Goal: Task Accomplishment & Management: Manage account settings

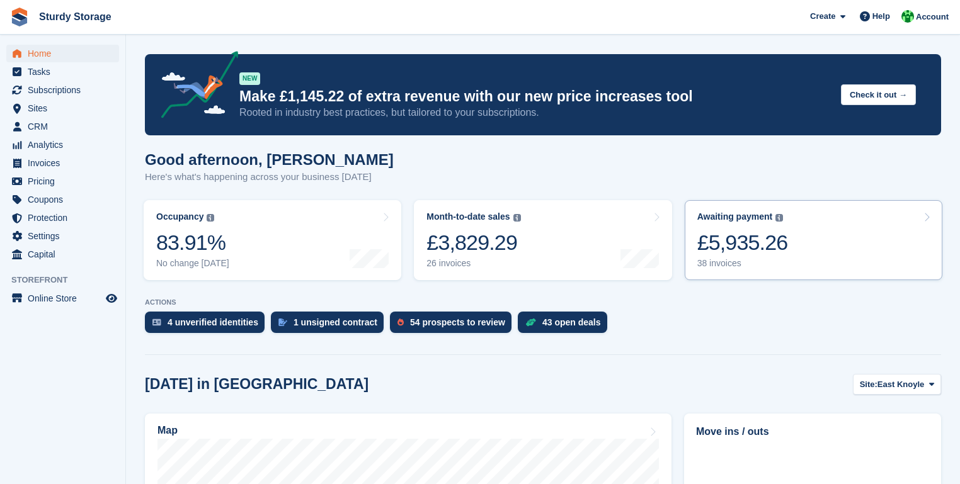
click at [925, 217] on icon at bounding box center [926, 217] width 6 height 10
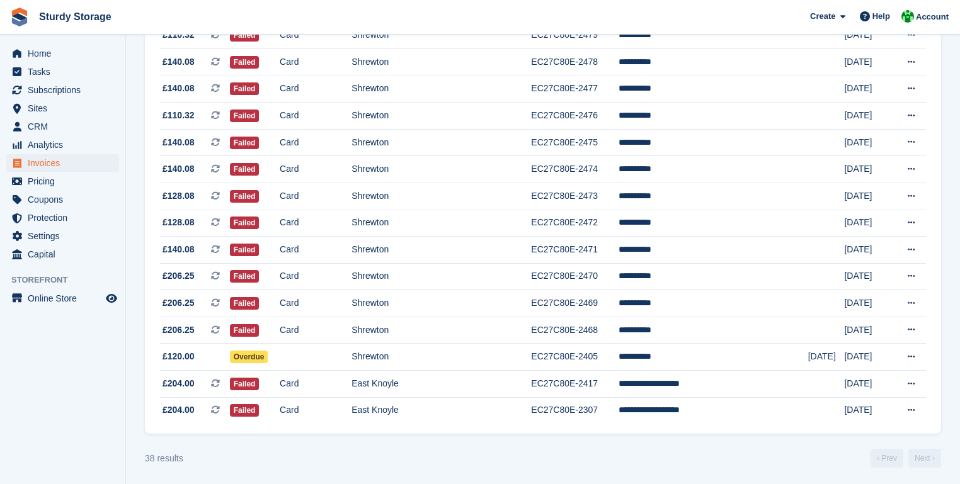
scroll to position [814, 0]
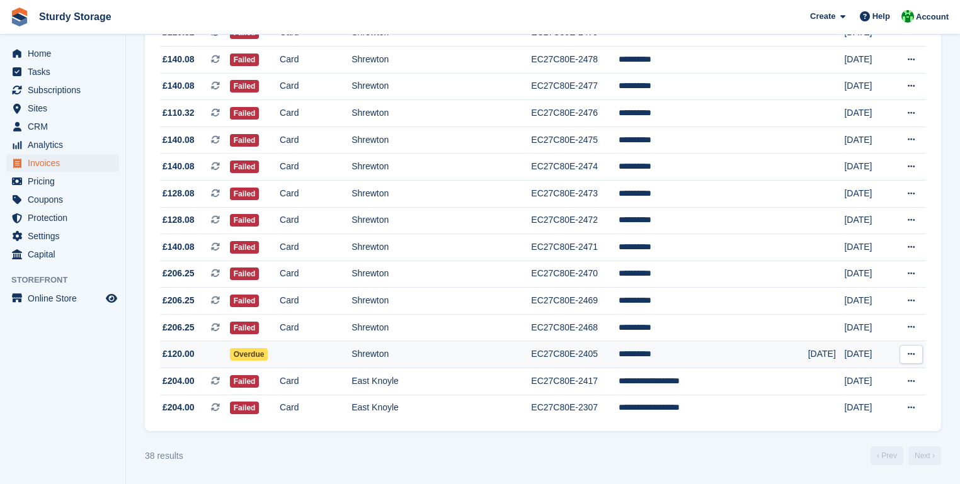
click at [582, 352] on td "EC27C80E-2405" at bounding box center [575, 354] width 88 height 27
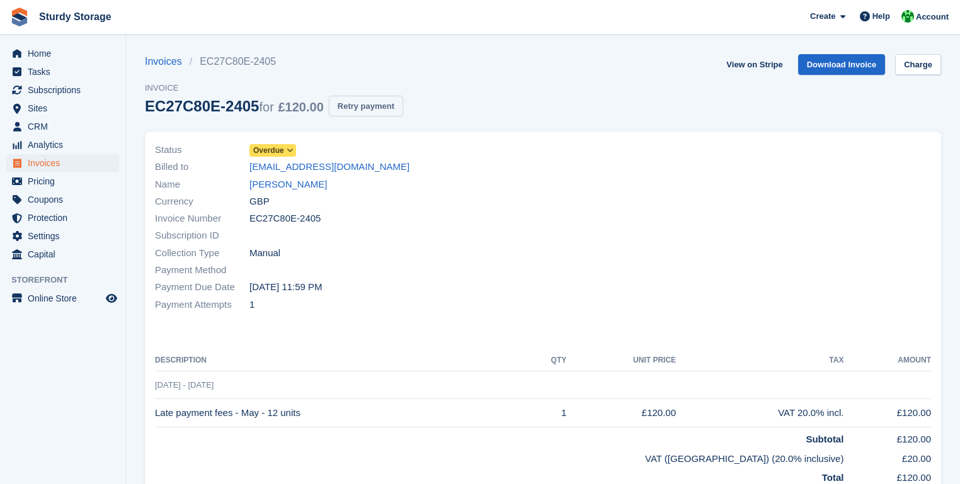
click at [357, 106] on button "Retry payment" at bounding box center [366, 106] width 74 height 21
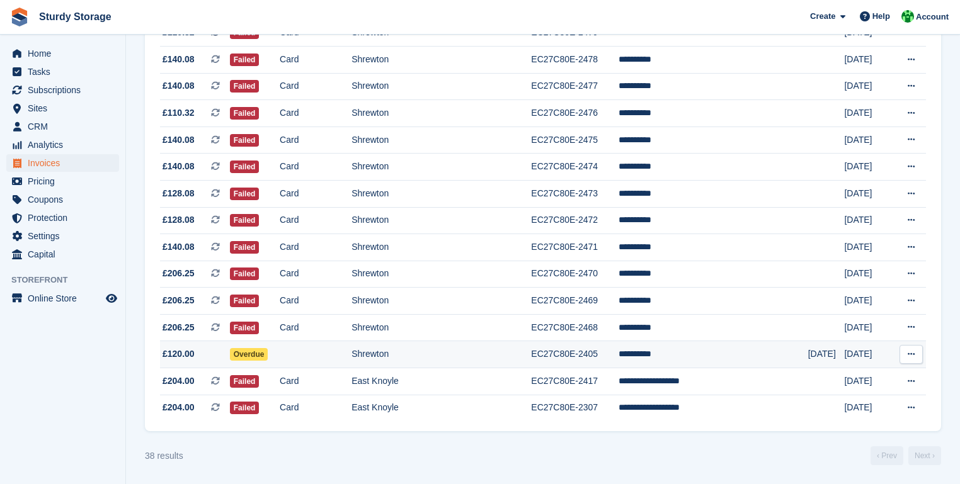
scroll to position [813, 0]
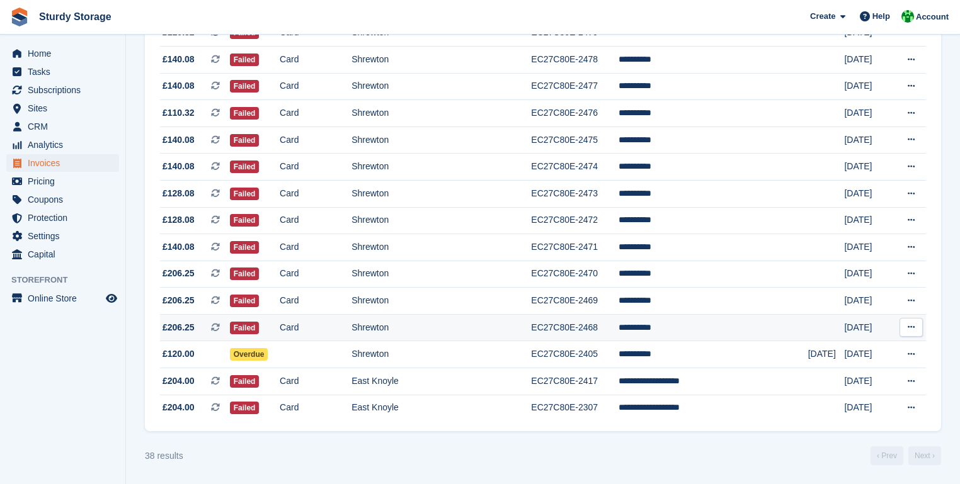
click at [588, 329] on td "EC27C80E-2468" at bounding box center [575, 327] width 88 height 27
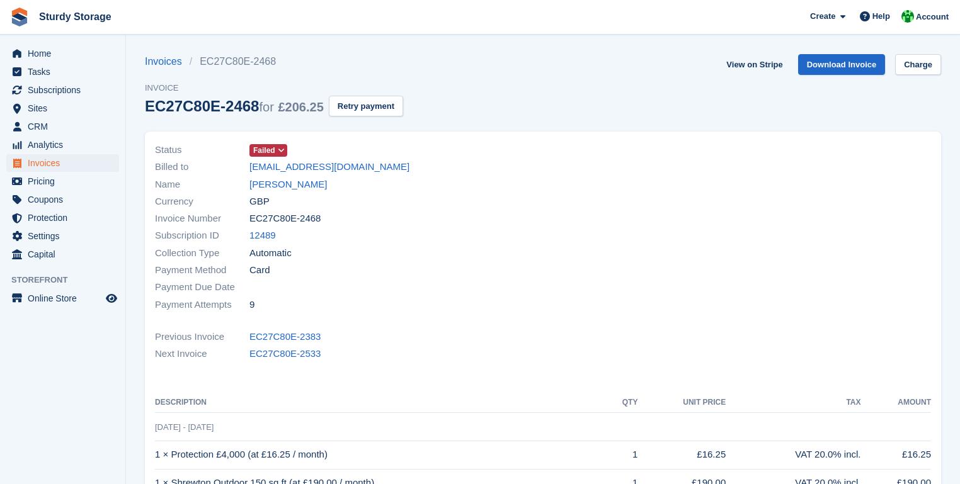
click at [280, 150] on icon at bounding box center [281, 151] width 7 height 8
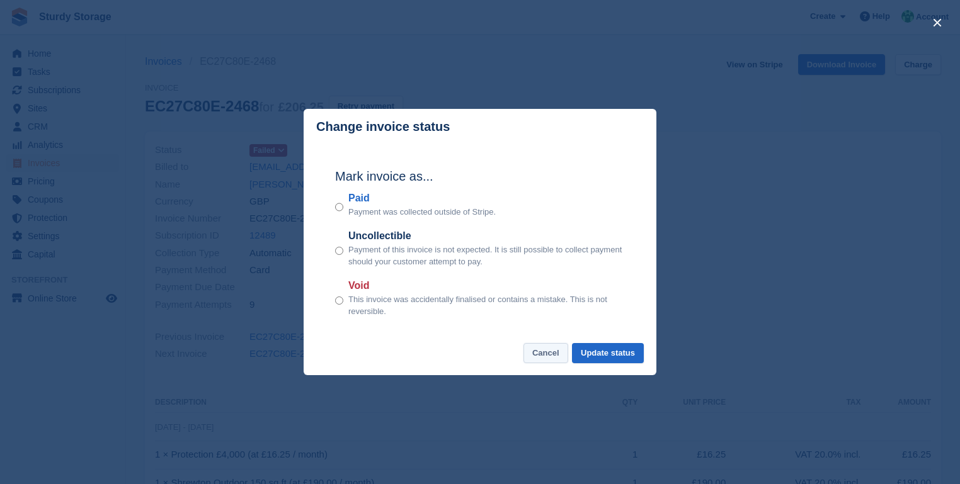
click at [551, 353] on button "Cancel" at bounding box center [545, 353] width 45 height 21
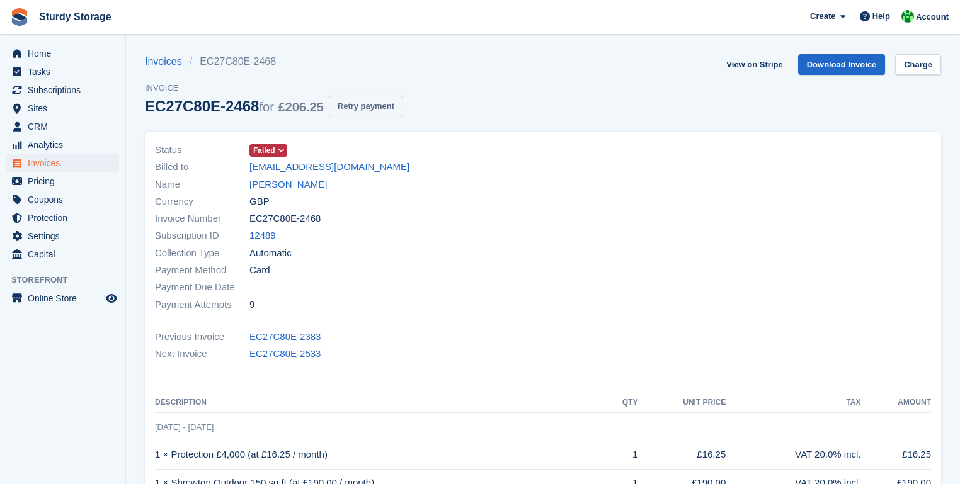
click at [361, 108] on button "Retry payment" at bounding box center [366, 106] width 74 height 21
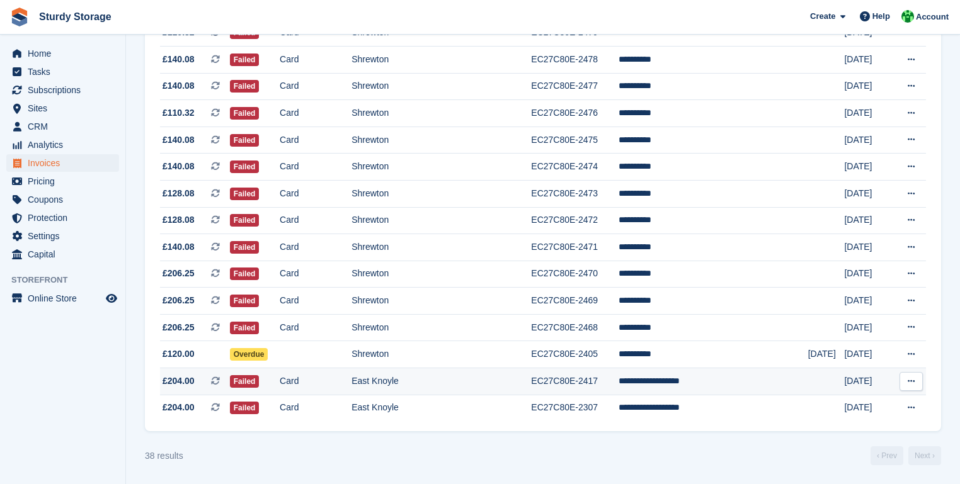
scroll to position [813, 0]
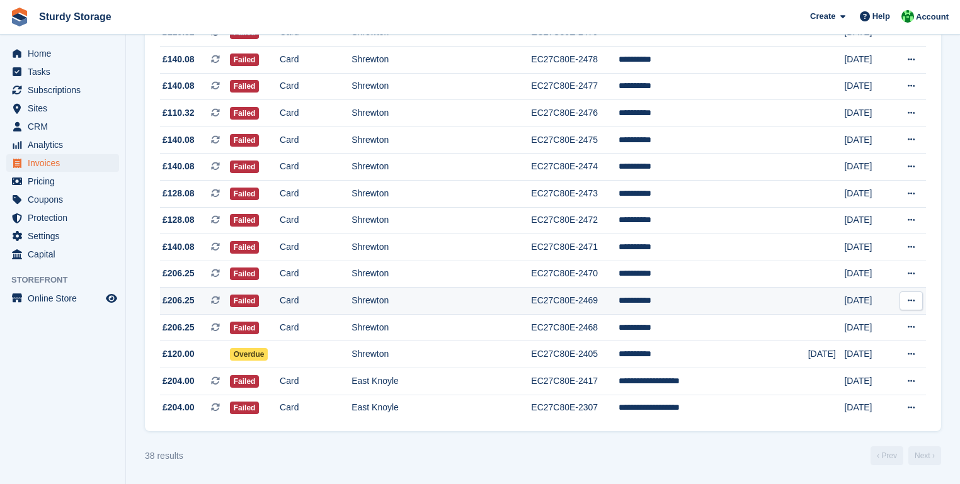
click at [590, 300] on td "EC27C80E-2469" at bounding box center [575, 301] width 88 height 27
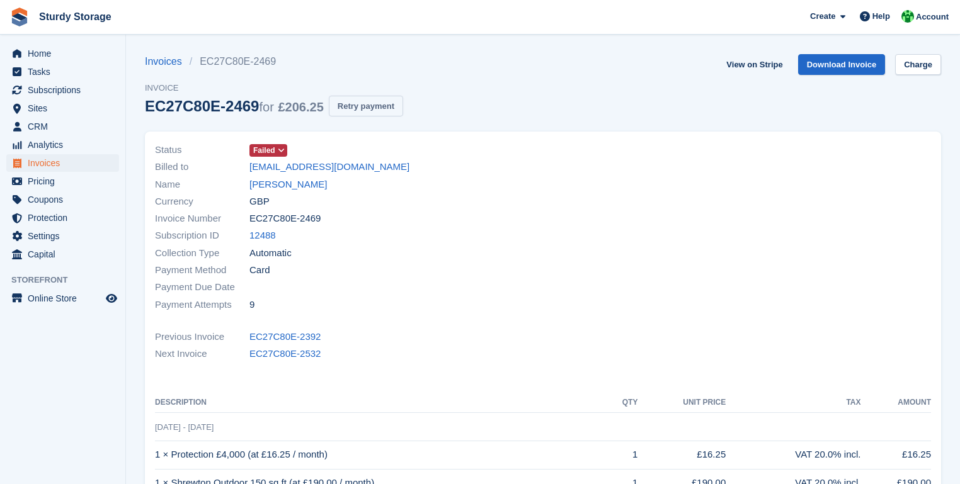
click at [363, 108] on button "Retry payment" at bounding box center [366, 106] width 74 height 21
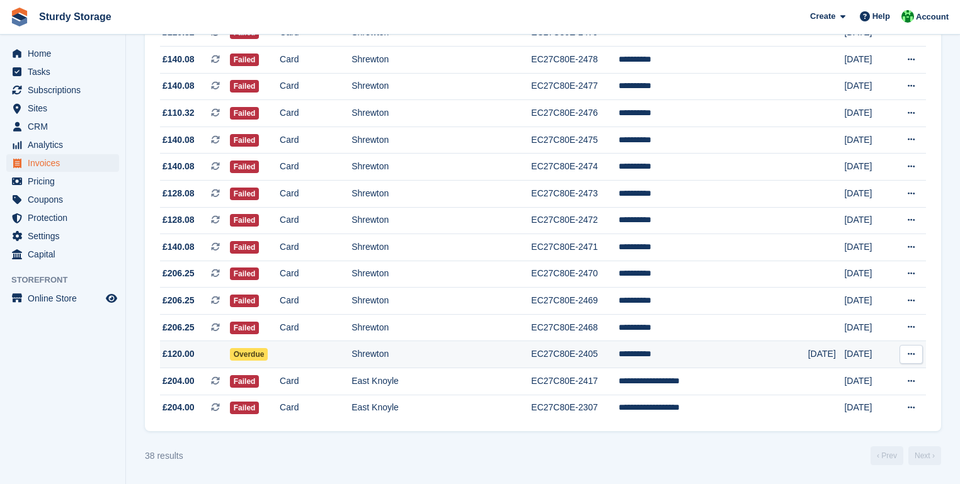
scroll to position [812, 0]
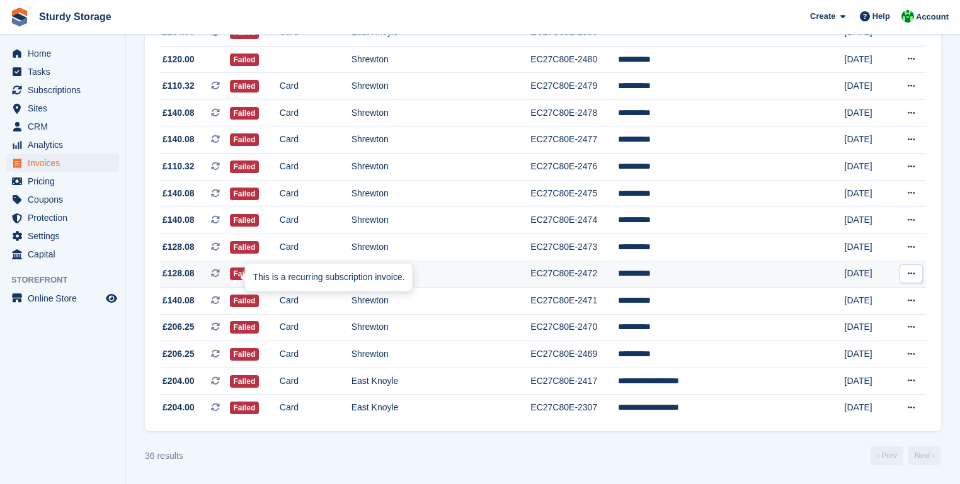
scroll to position [760, 0]
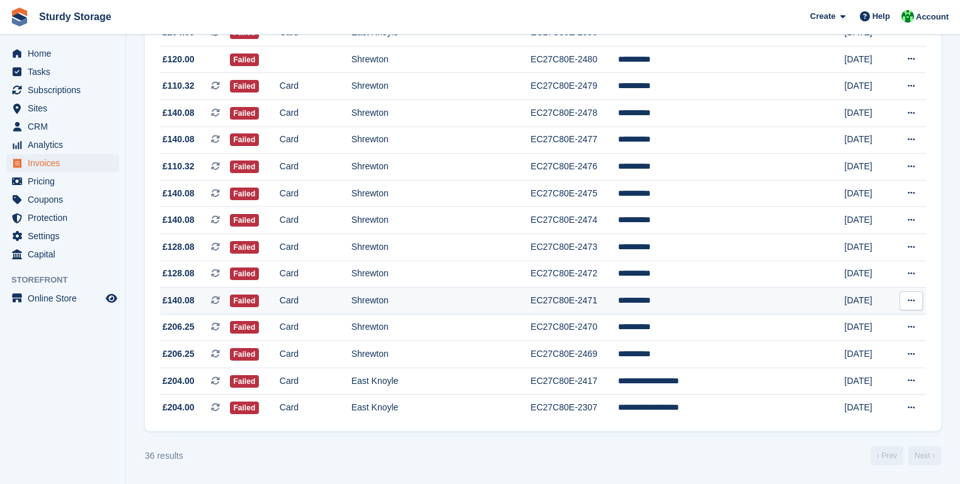
click at [592, 300] on td "EC27C80E-2471" at bounding box center [573, 301] width 87 height 27
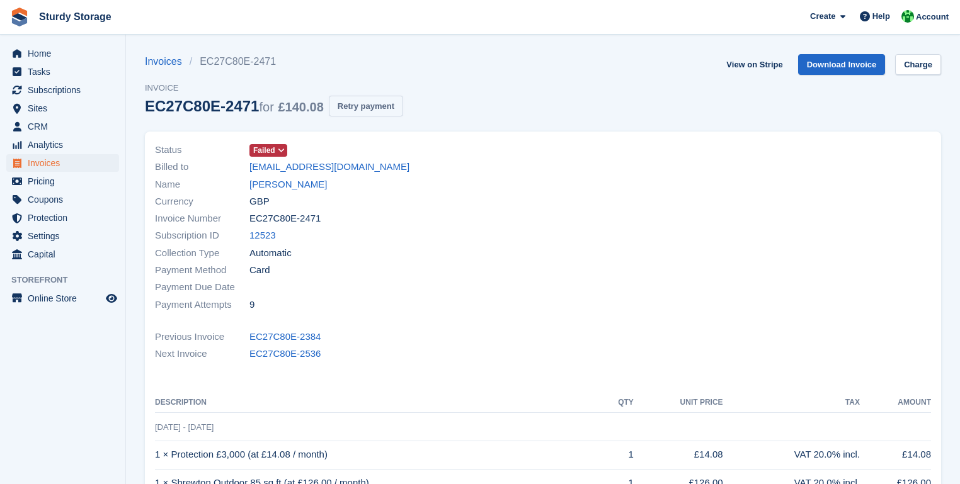
click at [362, 106] on button "Retry payment" at bounding box center [366, 106] width 74 height 21
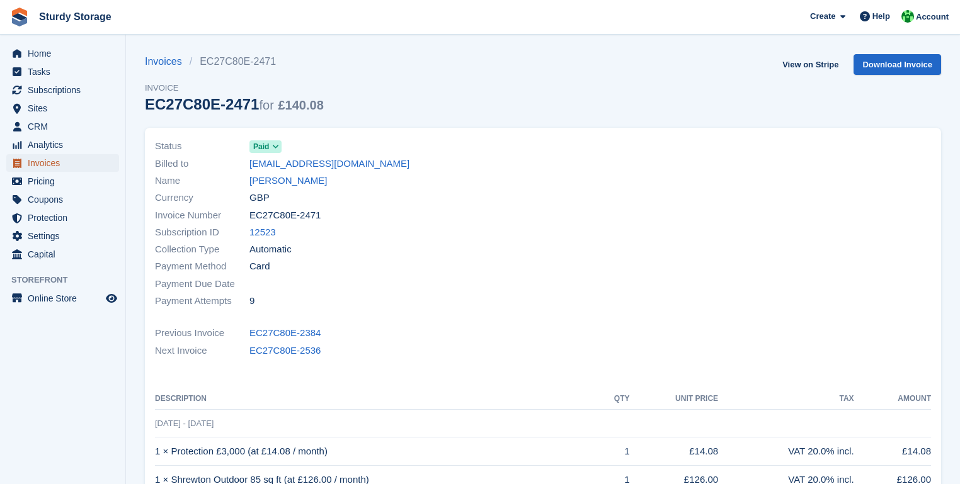
click at [40, 161] on span "Invoices" at bounding box center [66, 163] width 76 height 18
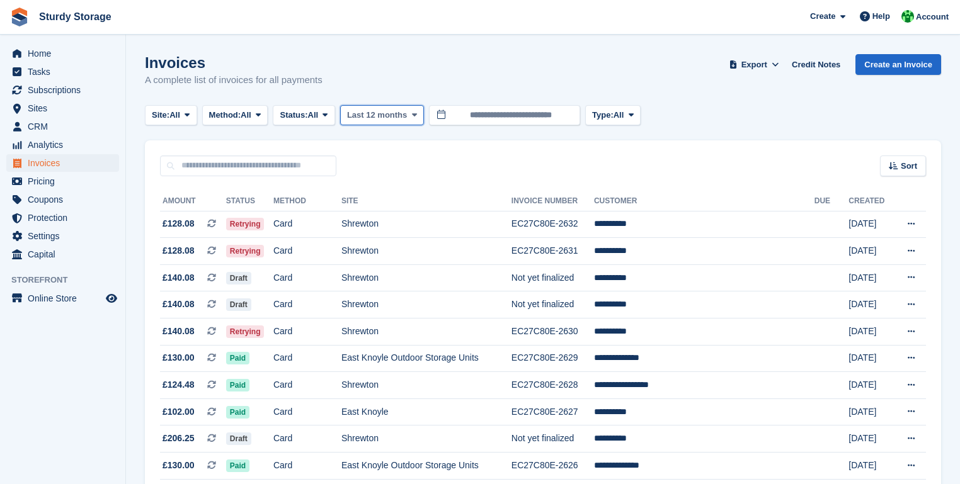
click at [419, 115] on button "Last 12 months" at bounding box center [382, 115] width 84 height 21
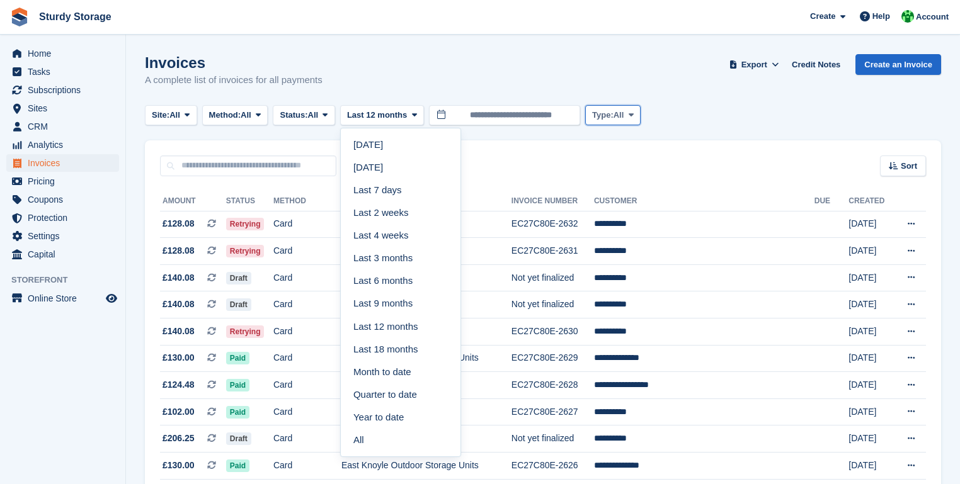
click at [636, 113] on span at bounding box center [631, 115] width 10 height 10
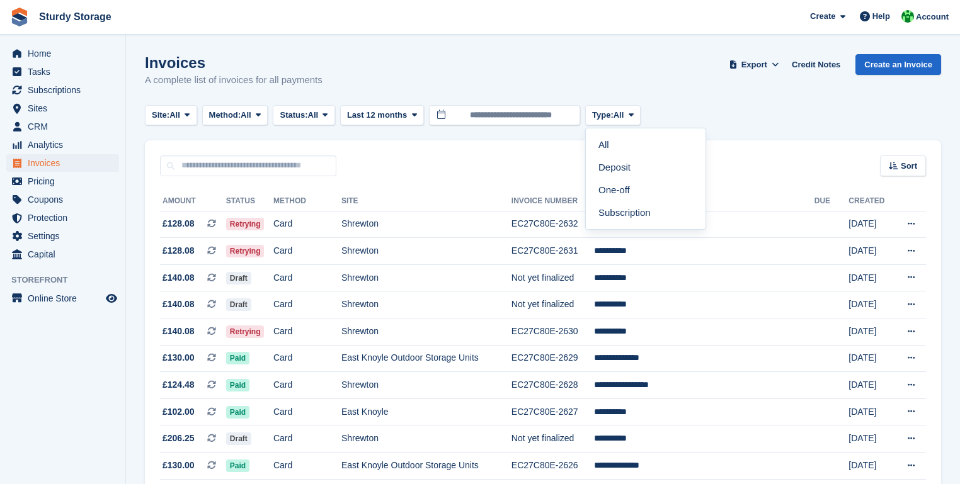
click at [430, 152] on div "Sort Sort by Date created Created (oldest first) Created (newest first)" at bounding box center [543, 158] width 796 height 36
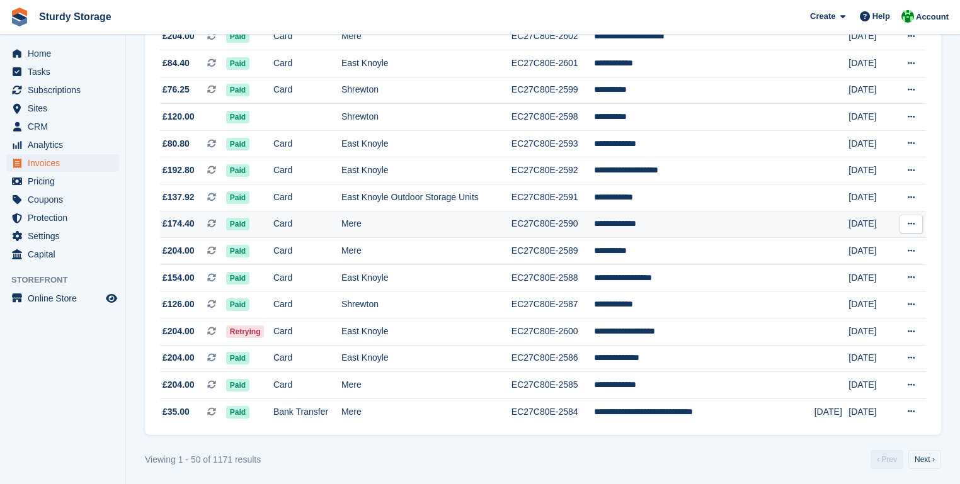
scroll to position [1137, 0]
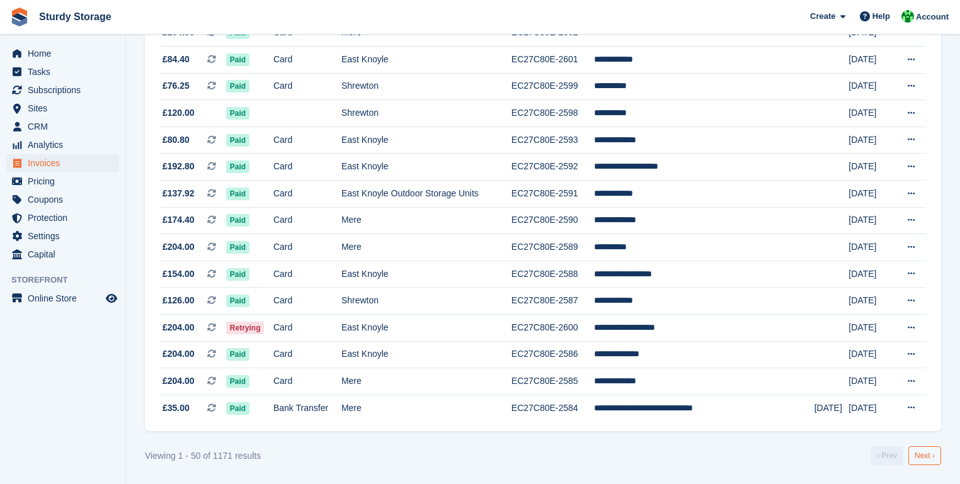
click at [927, 459] on link "Next ›" at bounding box center [924, 456] width 33 height 19
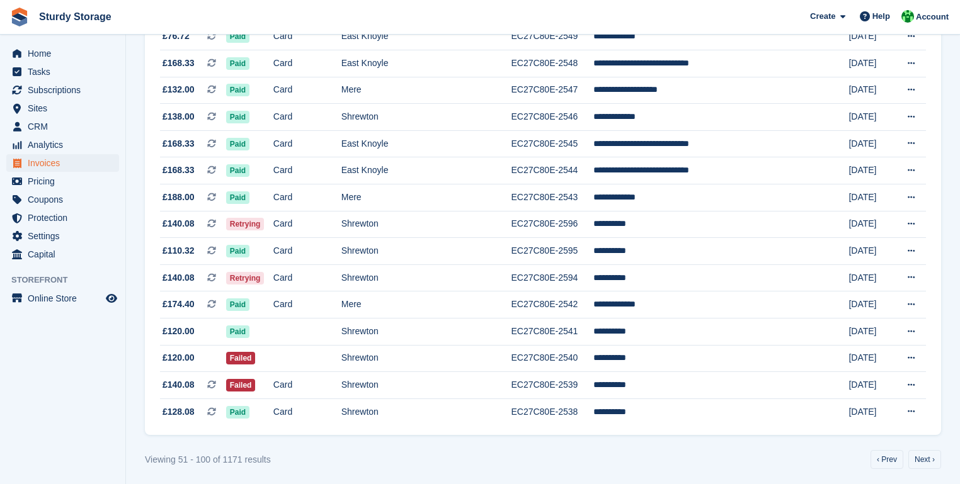
scroll to position [1137, 0]
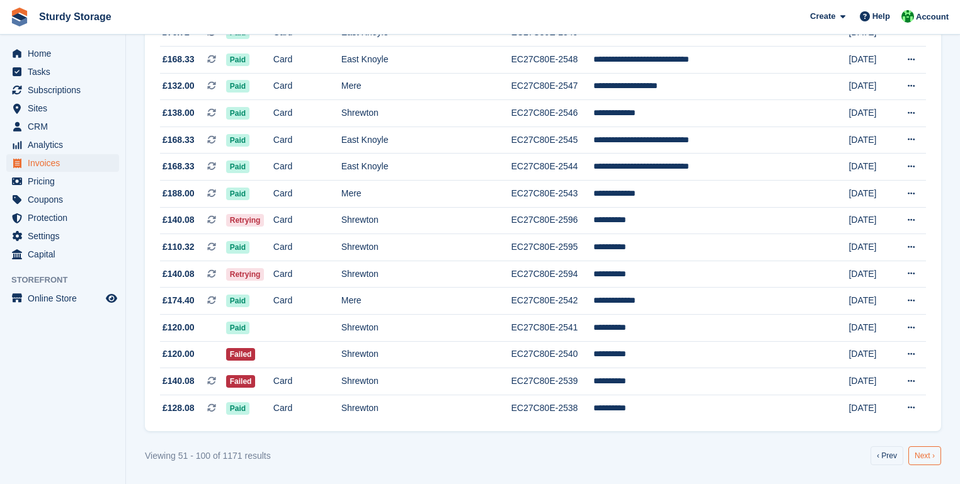
click at [927, 458] on link "Next ›" at bounding box center [924, 456] width 33 height 19
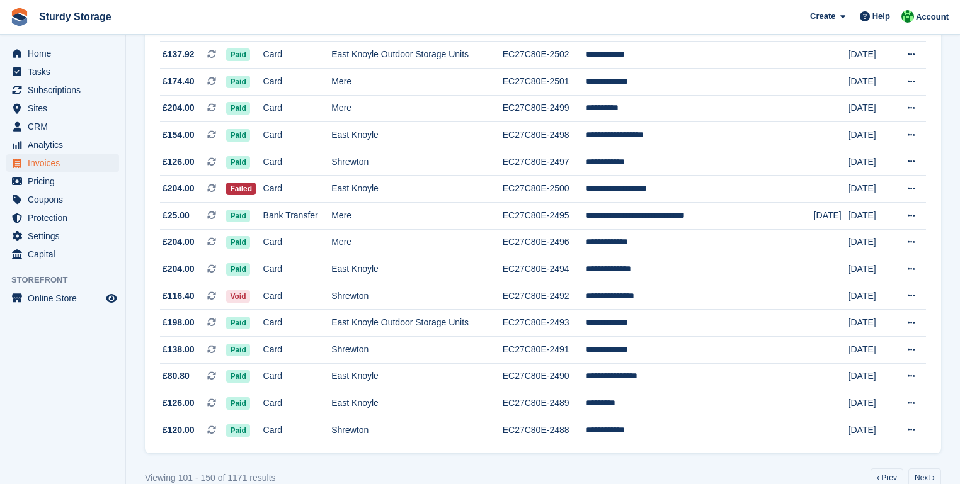
scroll to position [1137, 0]
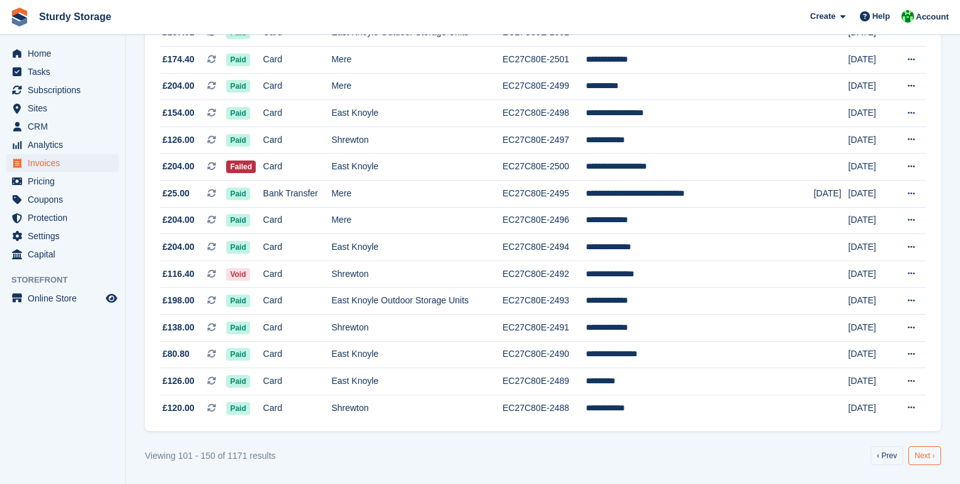
click at [930, 458] on link "Next ›" at bounding box center [924, 456] width 33 height 19
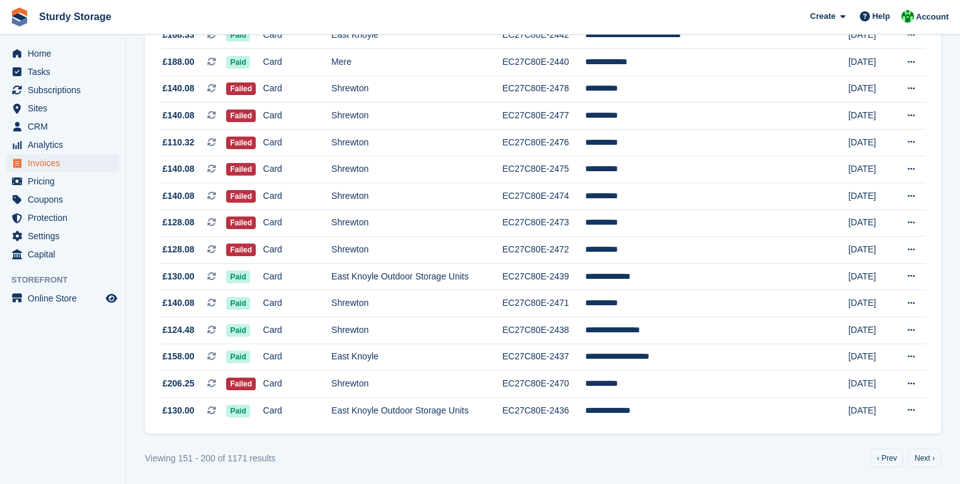
scroll to position [1137, 0]
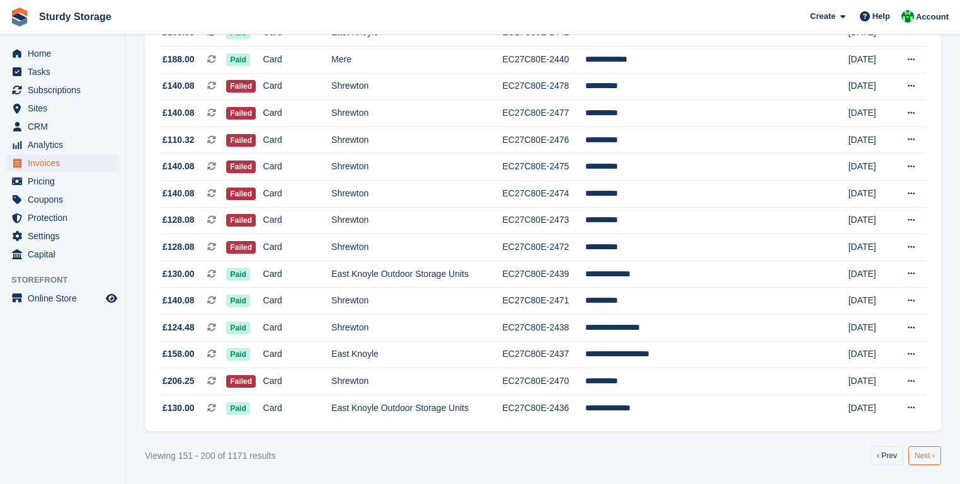
click at [932, 457] on link "Next ›" at bounding box center [924, 456] width 33 height 19
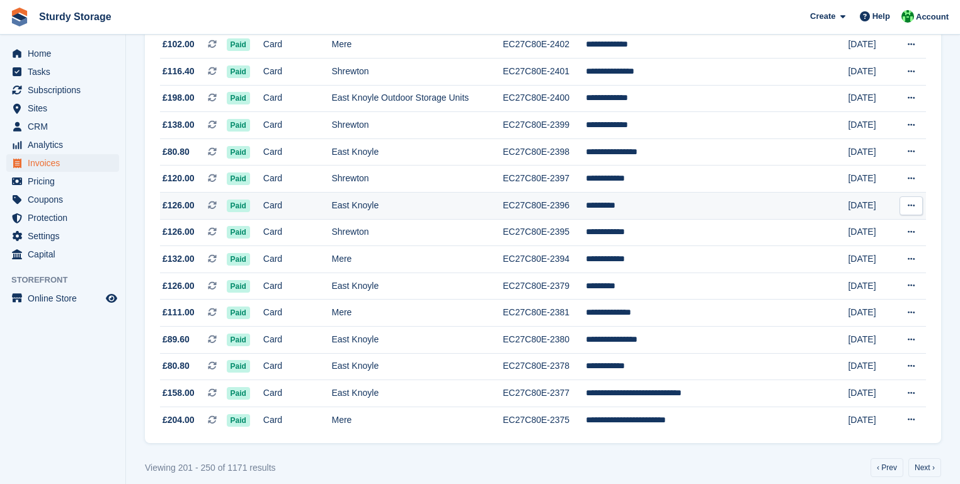
scroll to position [1137, 0]
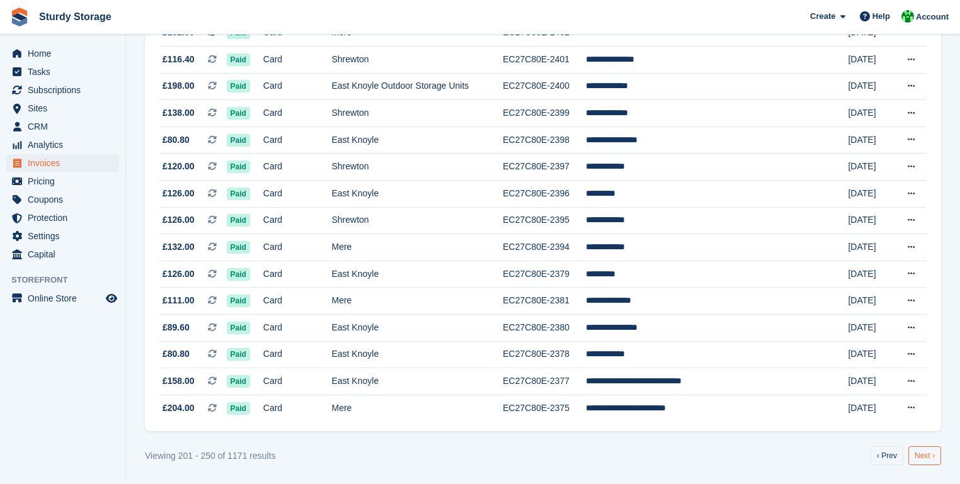
click at [931, 459] on link "Next ›" at bounding box center [924, 456] width 33 height 19
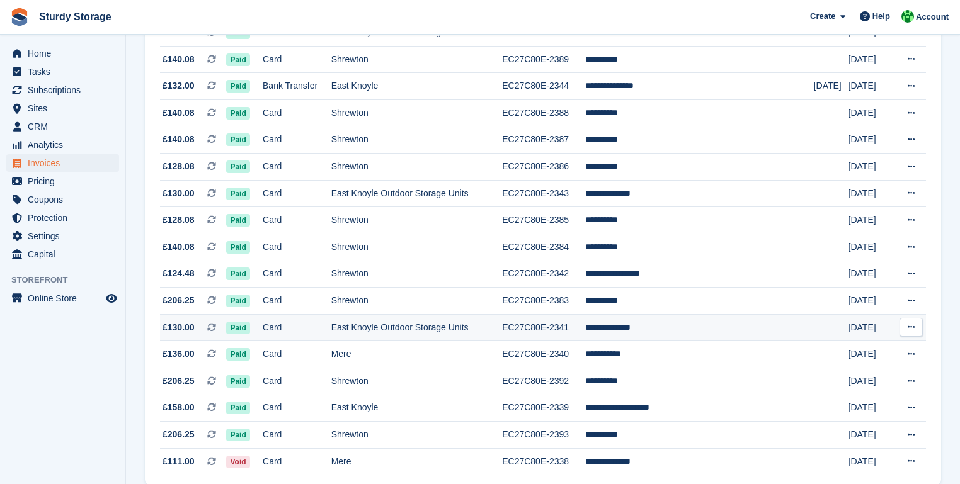
scroll to position [1137, 0]
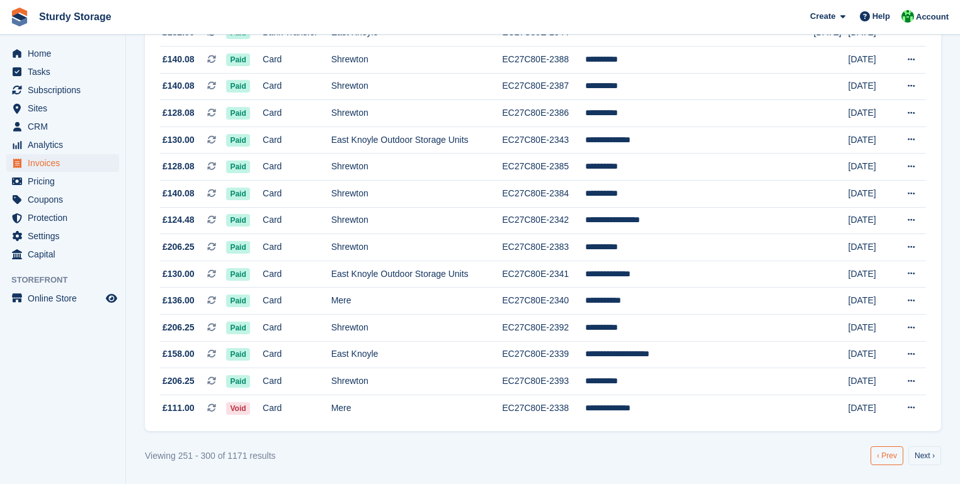
click at [883, 452] on link "‹ Prev" at bounding box center [886, 456] width 33 height 19
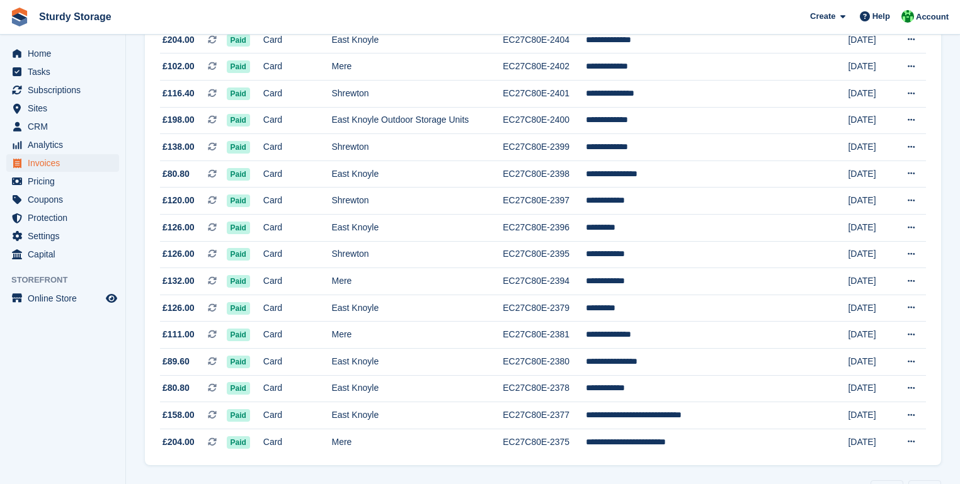
scroll to position [1137, 0]
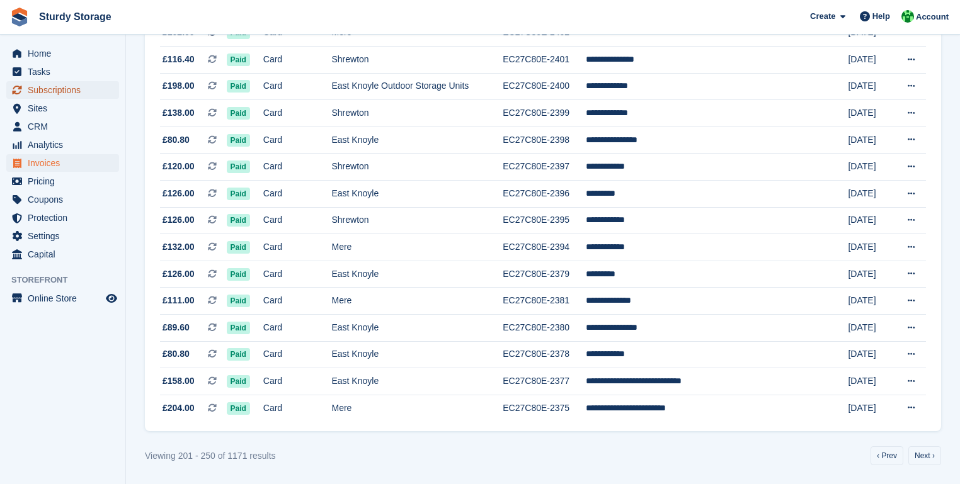
click at [43, 89] on span "Subscriptions" at bounding box center [66, 90] width 76 height 18
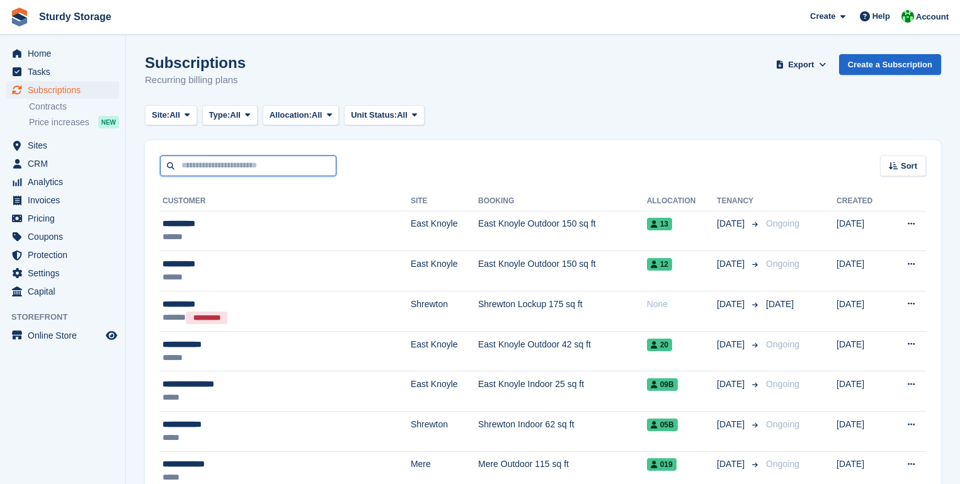
click at [184, 169] on input "text" at bounding box center [248, 166] width 176 height 21
type input "**********"
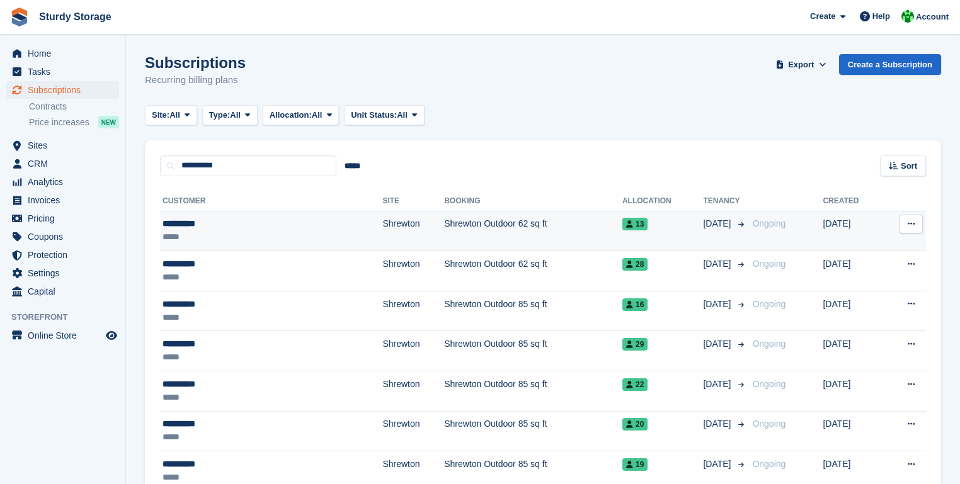
click at [183, 225] on div "**********" at bounding box center [229, 223] width 132 height 13
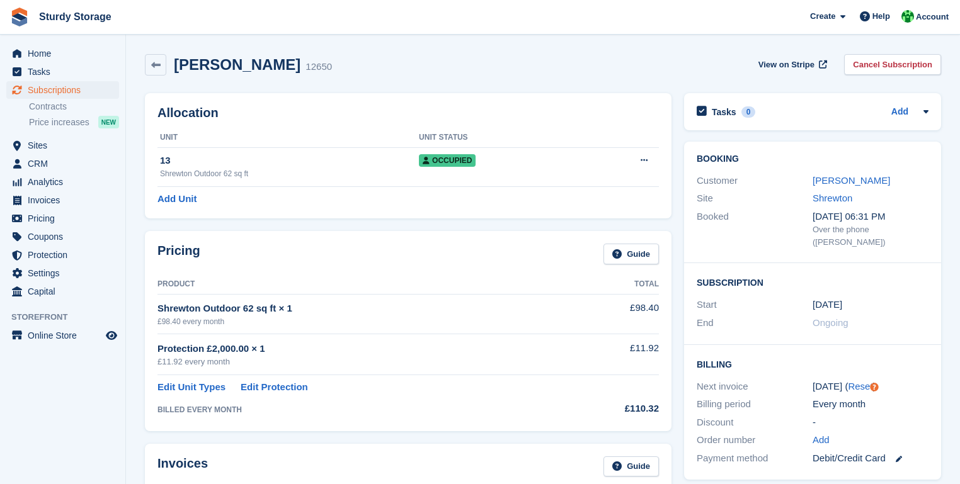
click at [840, 183] on link "[PERSON_NAME]" at bounding box center [851, 180] width 77 height 11
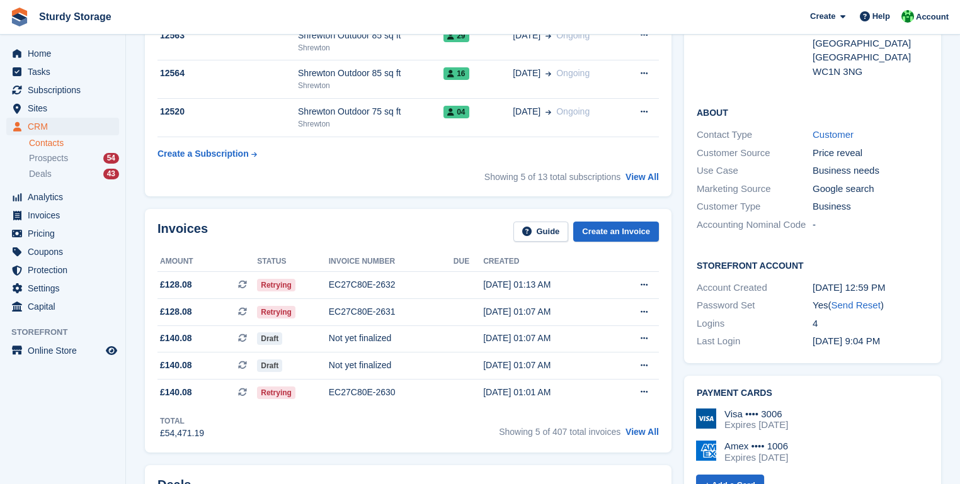
scroll to position [202, 0]
click at [644, 431] on link "View All" at bounding box center [641, 432] width 33 height 10
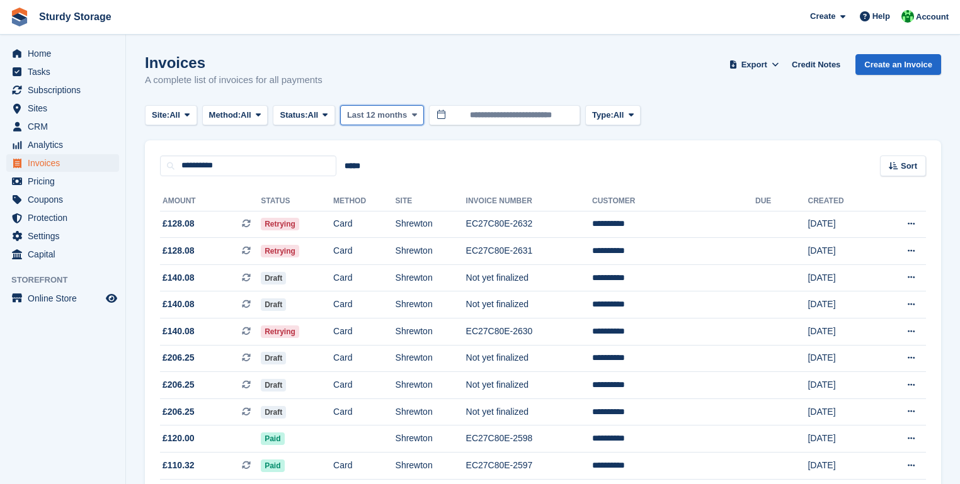
click at [417, 115] on span at bounding box center [414, 115] width 10 height 10
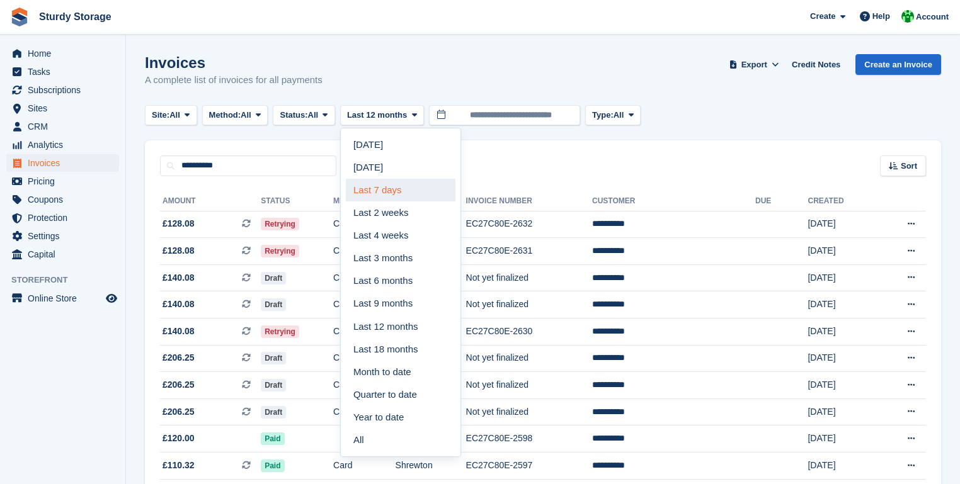
click at [387, 189] on link "Last 7 days" at bounding box center [401, 190] width 110 height 23
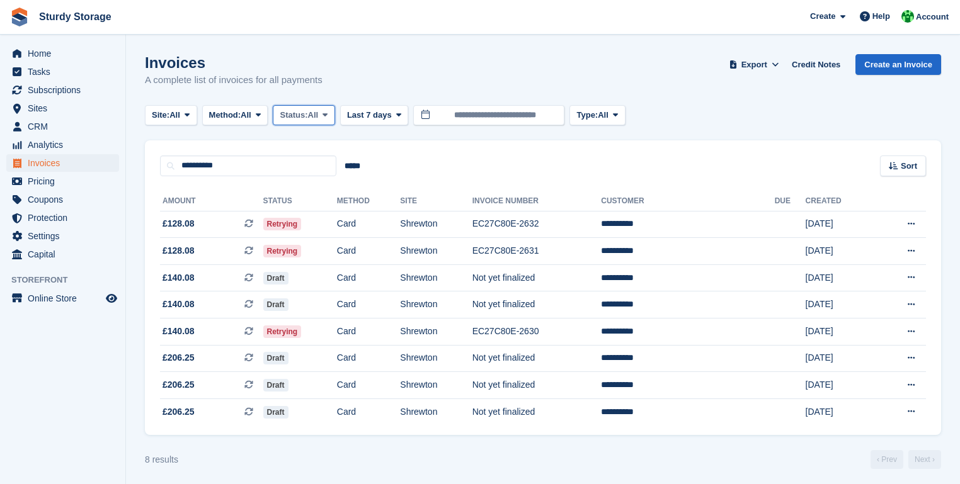
click at [328, 115] on icon at bounding box center [324, 115] width 5 height 8
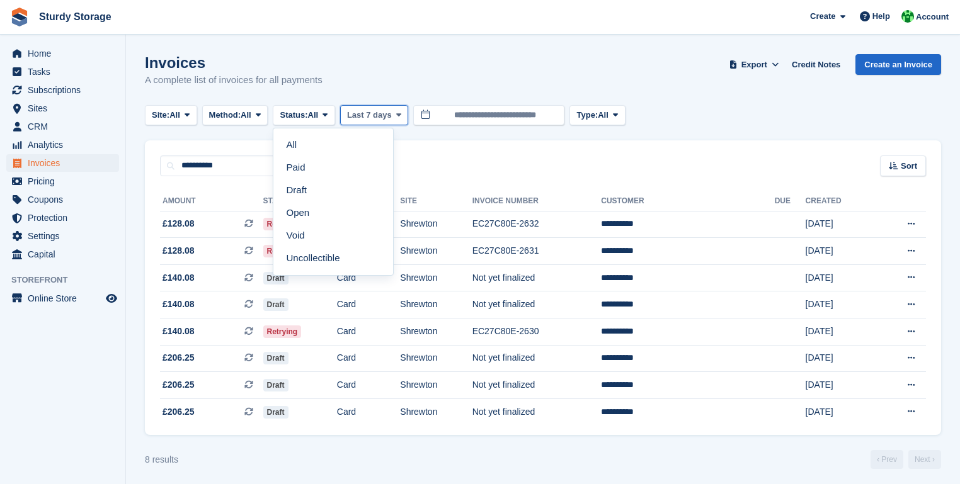
click at [401, 115] on icon at bounding box center [398, 115] width 5 height 8
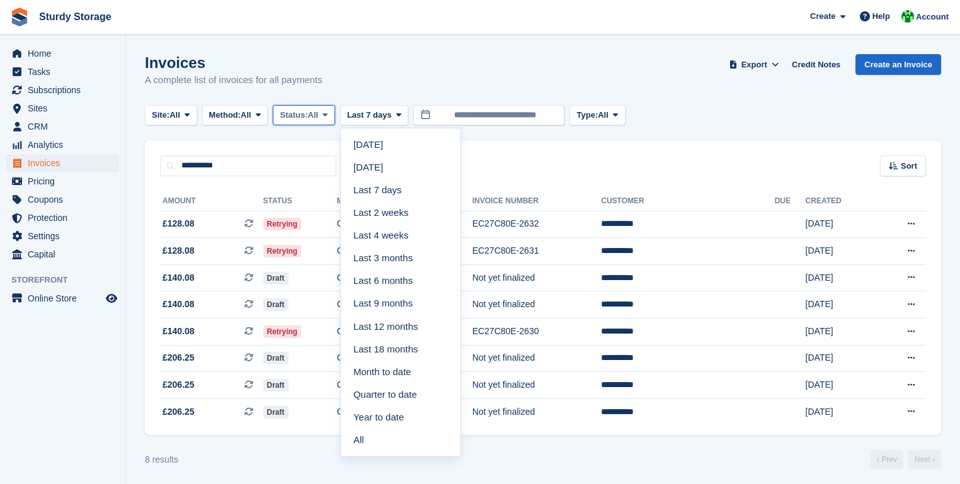
click at [328, 115] on icon at bounding box center [324, 115] width 5 height 8
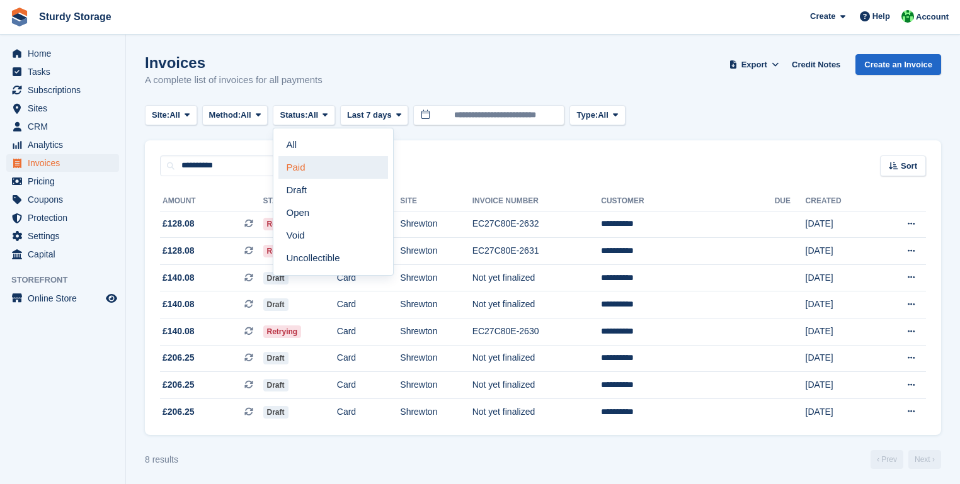
click at [302, 166] on link "Paid" at bounding box center [333, 167] width 110 height 23
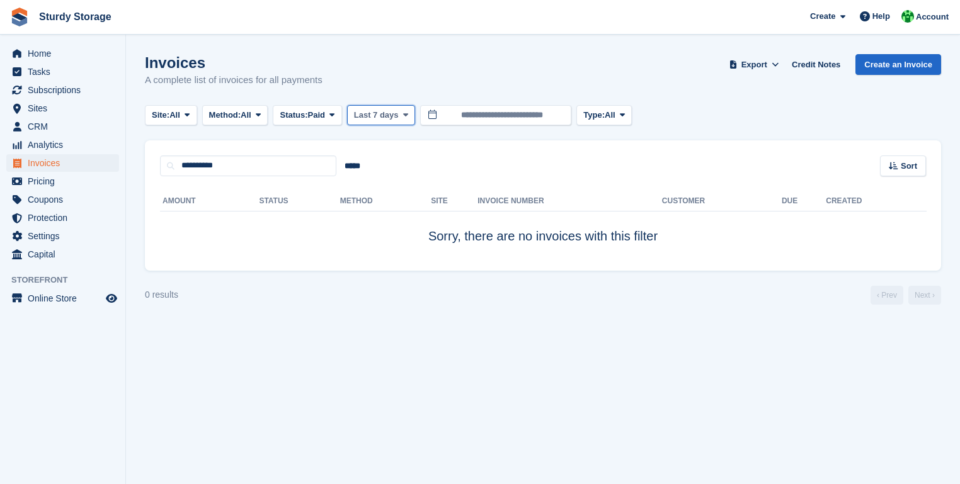
click at [407, 114] on icon at bounding box center [405, 115] width 5 height 8
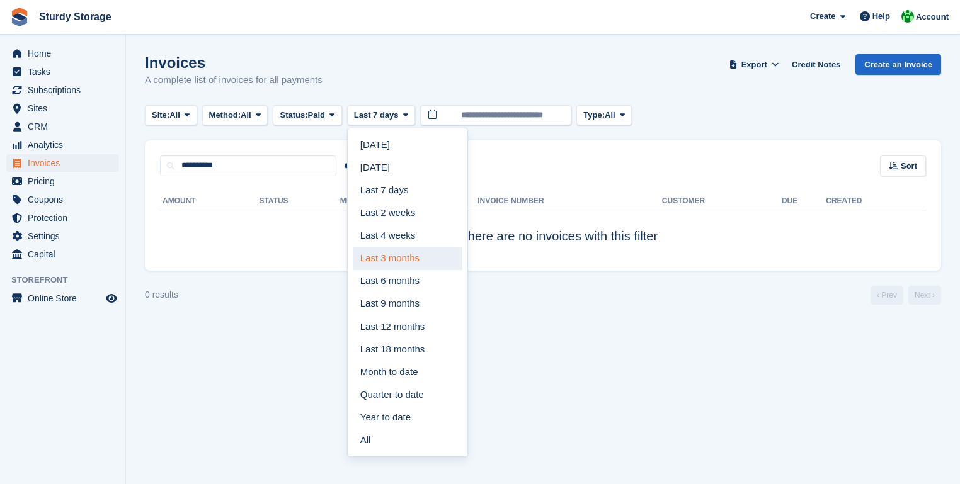
click at [393, 258] on link "Last 3 months" at bounding box center [408, 258] width 110 height 23
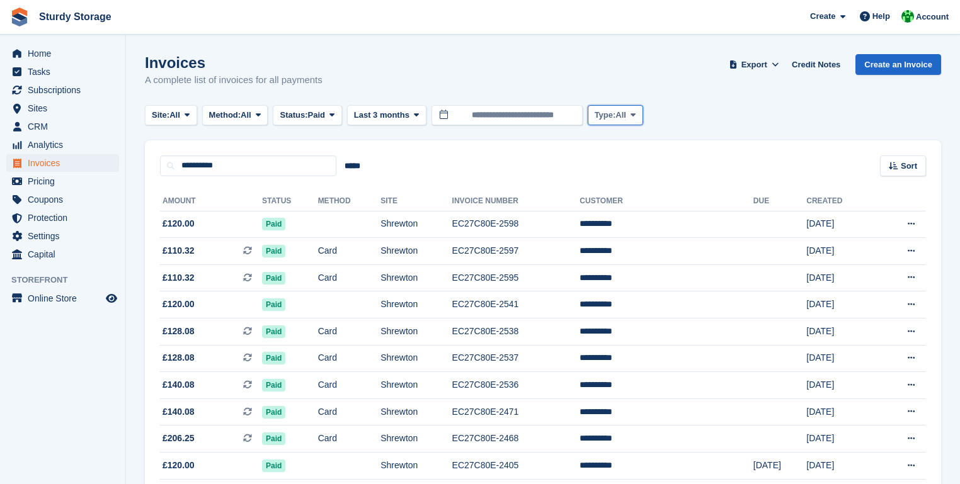
click at [638, 117] on span at bounding box center [633, 115] width 10 height 10
click at [261, 113] on icon at bounding box center [258, 115] width 5 height 8
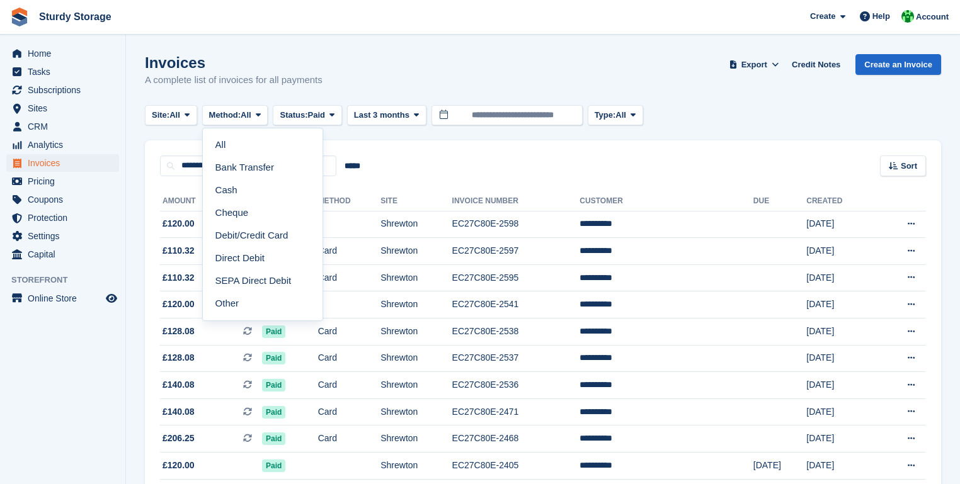
click at [375, 144] on div "**********" at bounding box center [543, 158] width 796 height 36
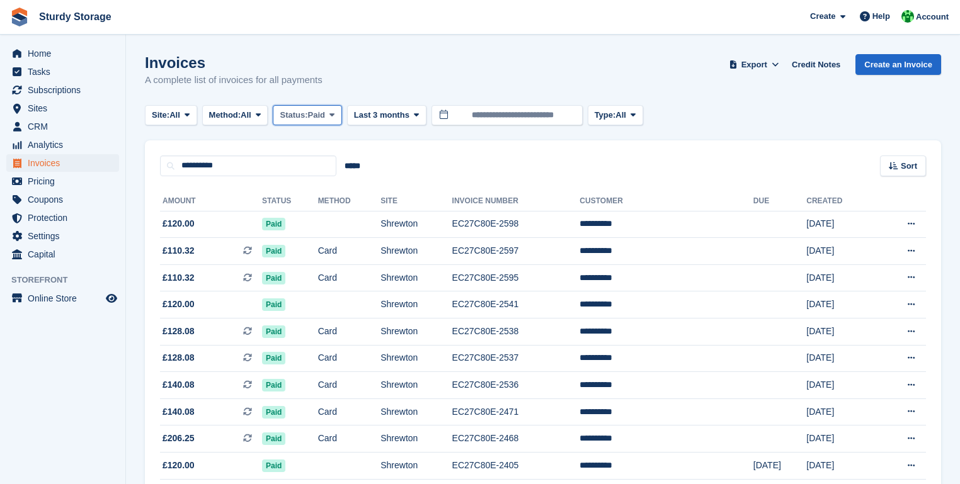
click at [334, 113] on icon at bounding box center [331, 115] width 5 height 8
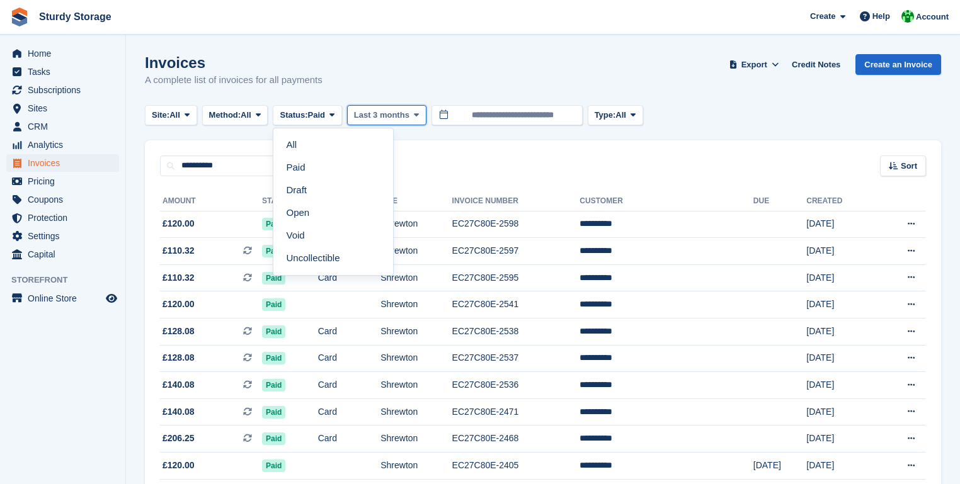
click at [419, 115] on icon at bounding box center [416, 115] width 5 height 8
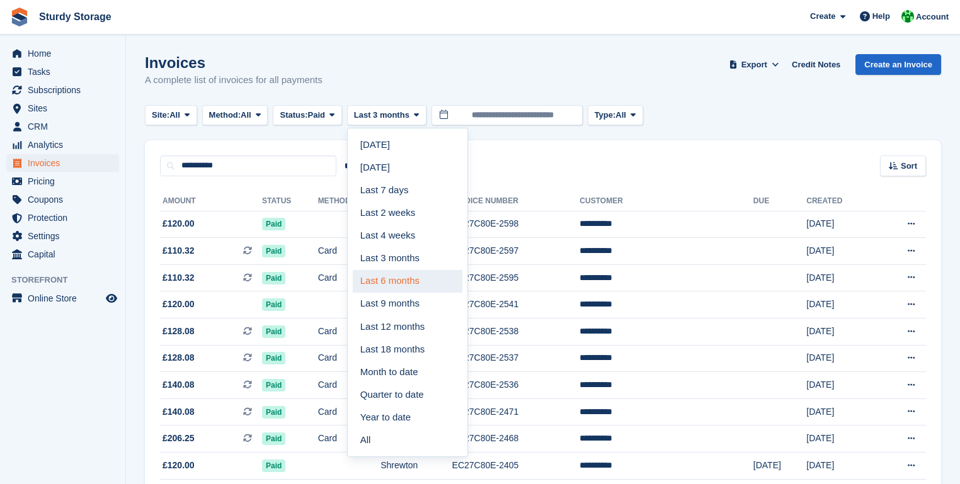
click at [389, 280] on link "Last 6 months" at bounding box center [408, 281] width 110 height 23
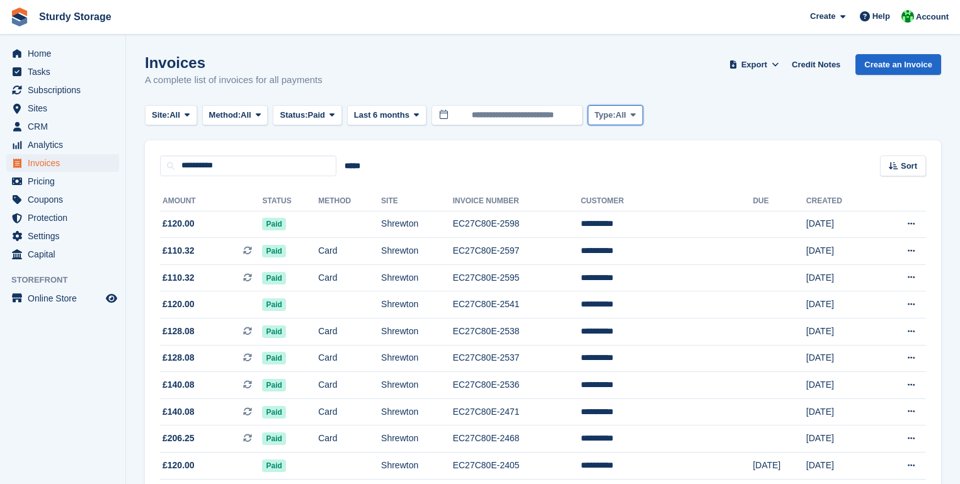
click at [634, 118] on icon at bounding box center [633, 115] width 5 height 8
click at [334, 115] on icon at bounding box center [331, 115] width 5 height 8
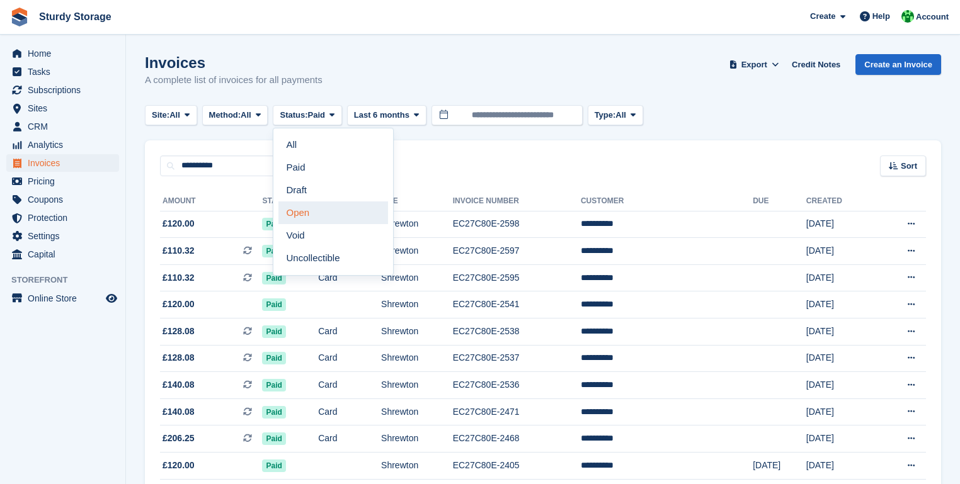
click at [305, 215] on link "Open" at bounding box center [333, 213] width 110 height 23
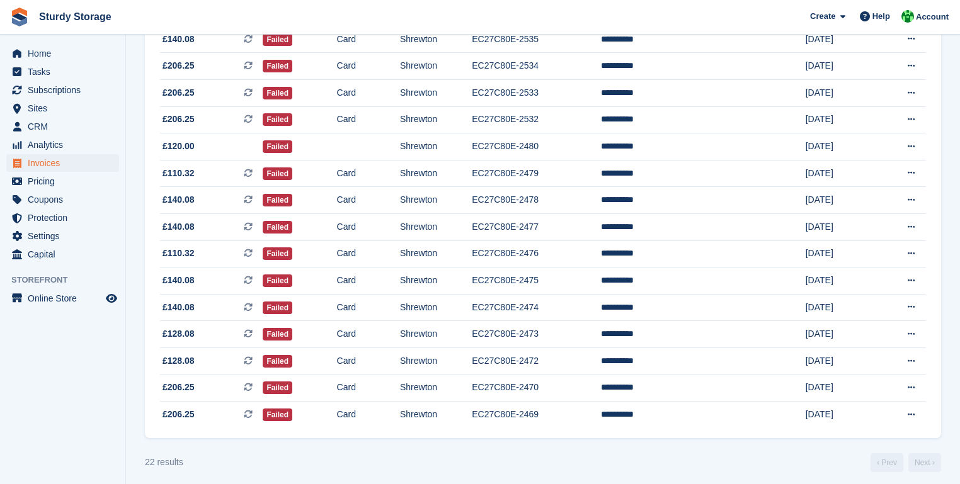
scroll to position [382, 0]
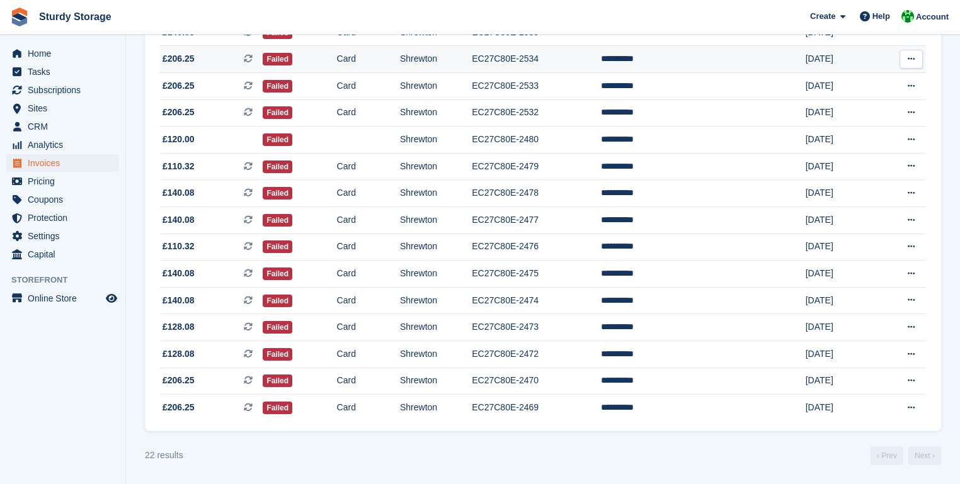
click at [193, 58] on span "£206.25" at bounding box center [179, 58] width 32 height 13
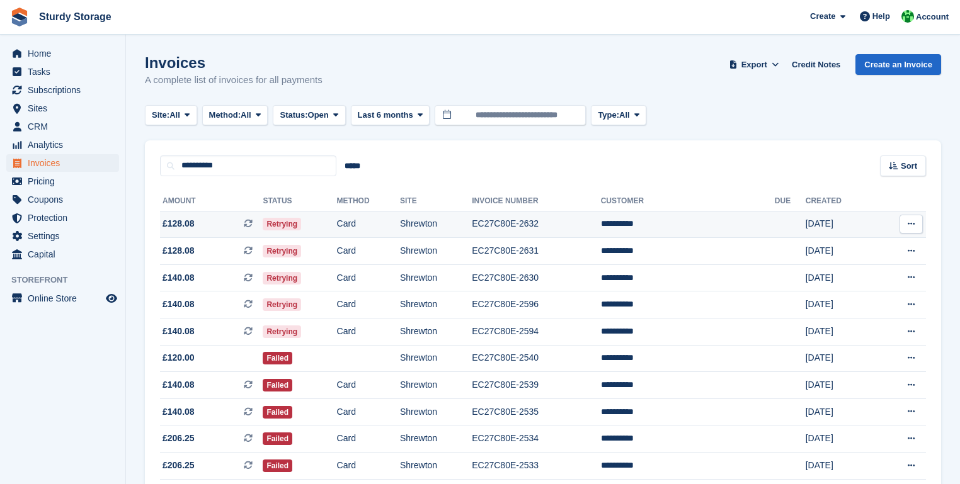
click at [543, 224] on td "EC27C80E-2632" at bounding box center [536, 224] width 128 height 27
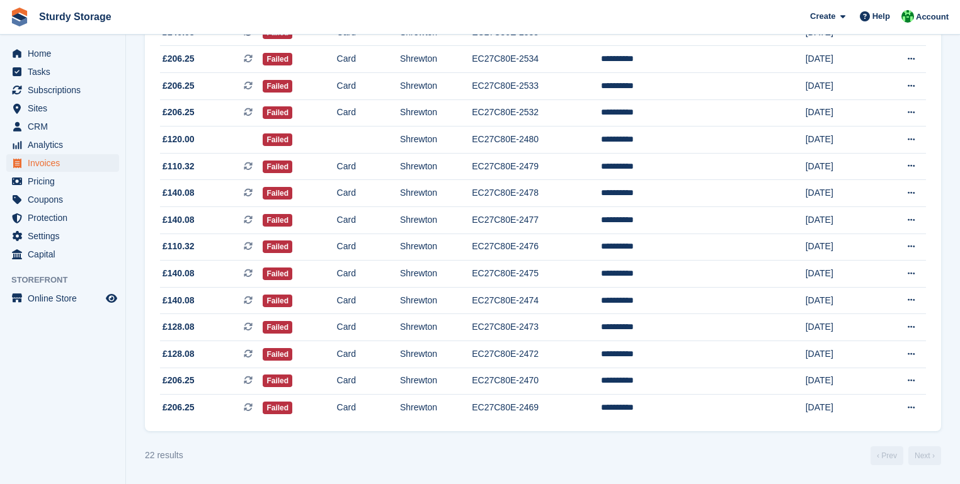
scroll to position [382, 0]
click at [557, 244] on td "EC27C80E-2476" at bounding box center [536, 247] width 128 height 27
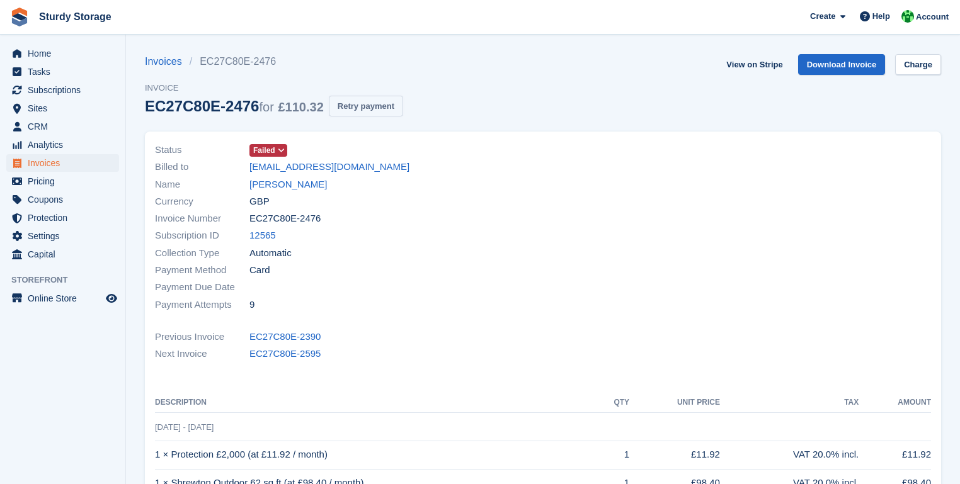
click at [378, 105] on button "Retry payment" at bounding box center [366, 106] width 74 height 21
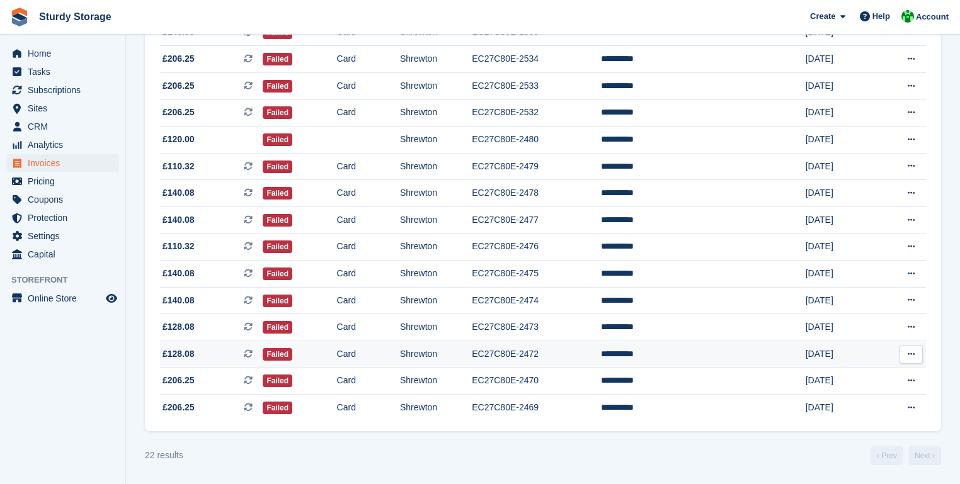
scroll to position [382, 0]
click at [549, 354] on td "EC27C80E-2472" at bounding box center [536, 354] width 128 height 27
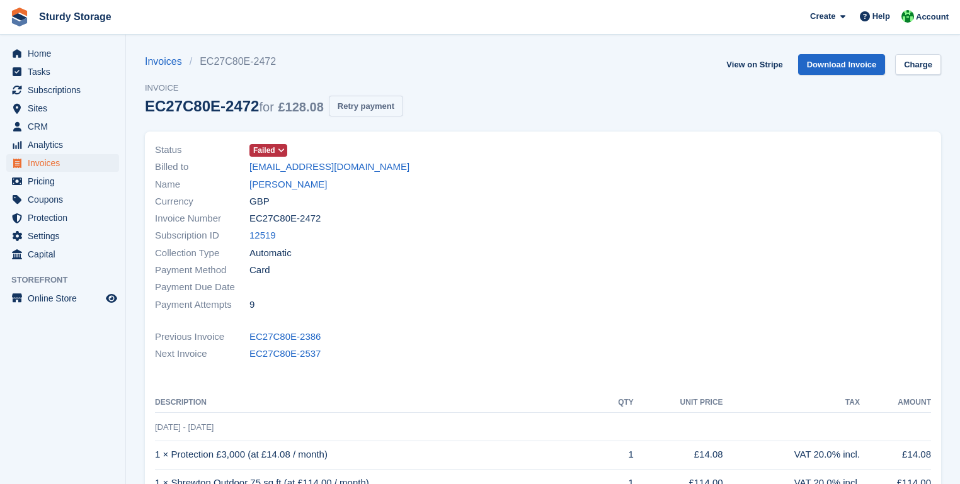
click at [358, 106] on button "Retry payment" at bounding box center [366, 106] width 74 height 21
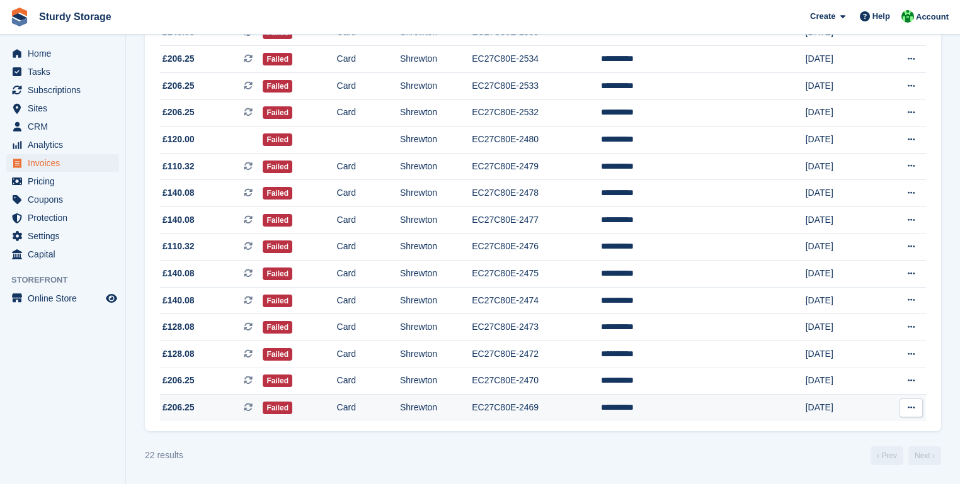
scroll to position [382, 0]
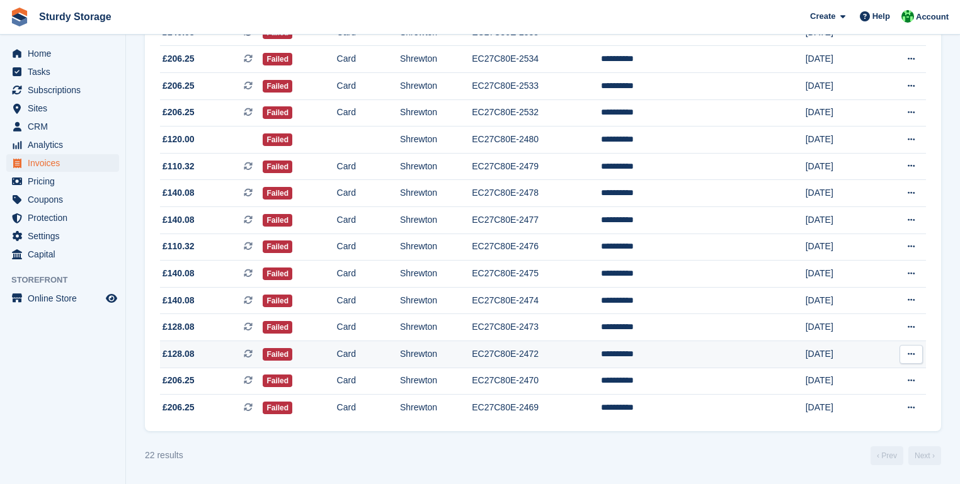
click at [553, 353] on td "EC27C80E-2472" at bounding box center [536, 354] width 128 height 27
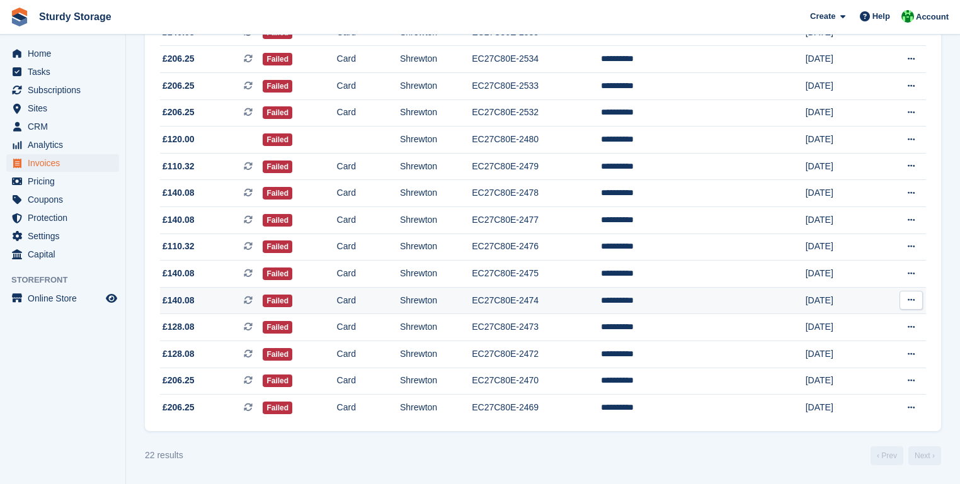
scroll to position [381, 0]
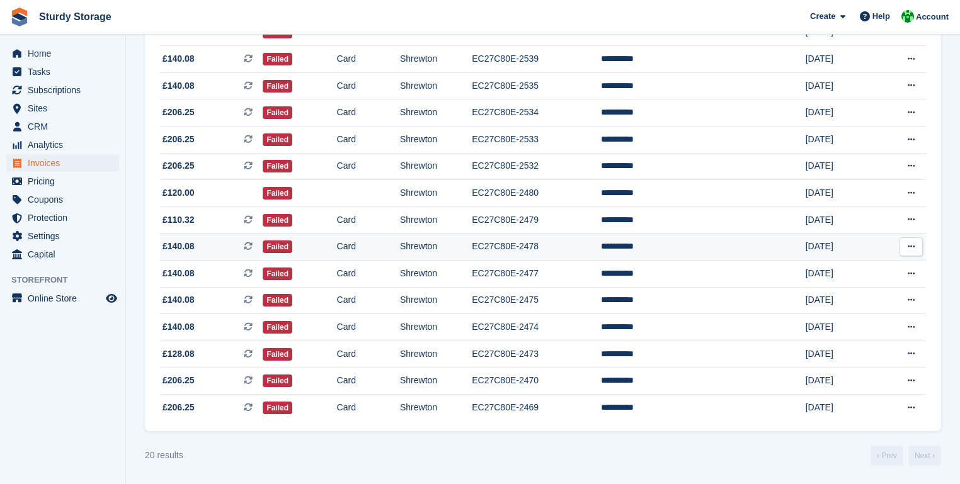
scroll to position [328, 0]
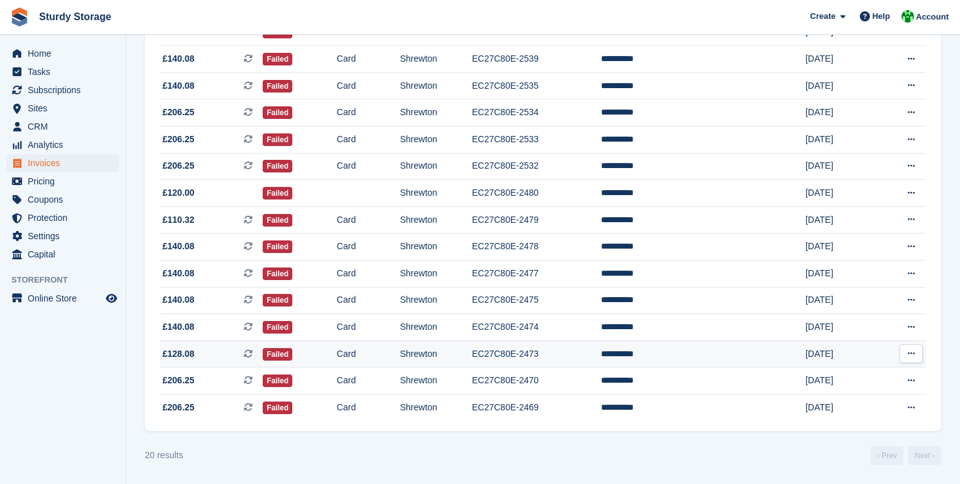
click at [547, 353] on td "EC27C80E-2473" at bounding box center [536, 354] width 128 height 27
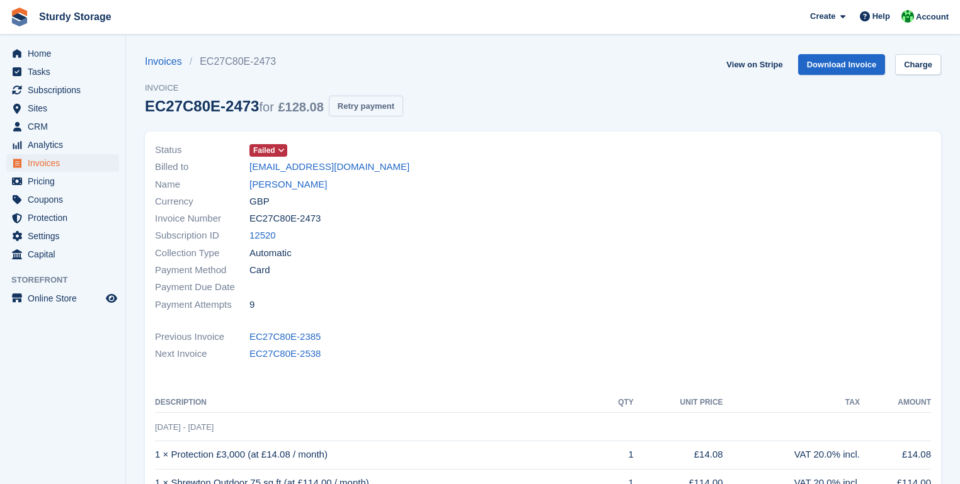
click at [363, 104] on button "Retry payment" at bounding box center [366, 106] width 74 height 21
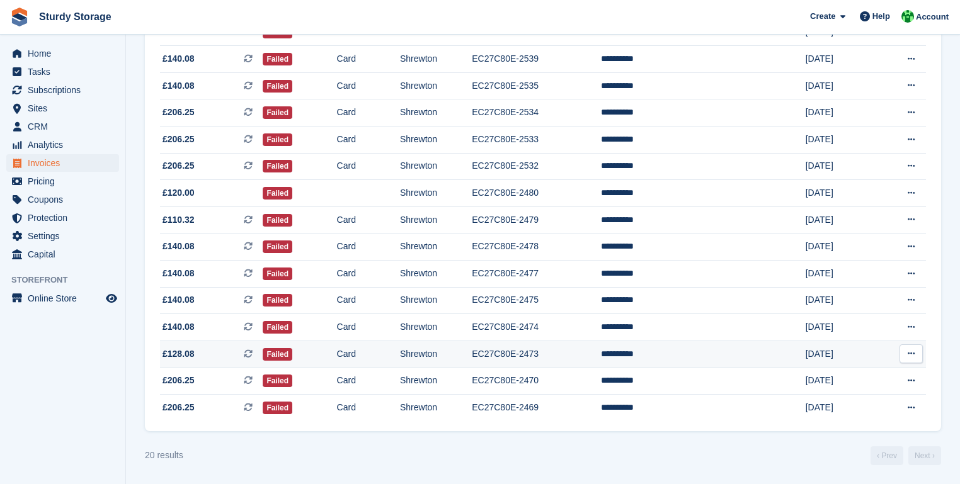
scroll to position [328, 0]
click at [552, 353] on td "EC27C80E-2473" at bounding box center [536, 354] width 128 height 27
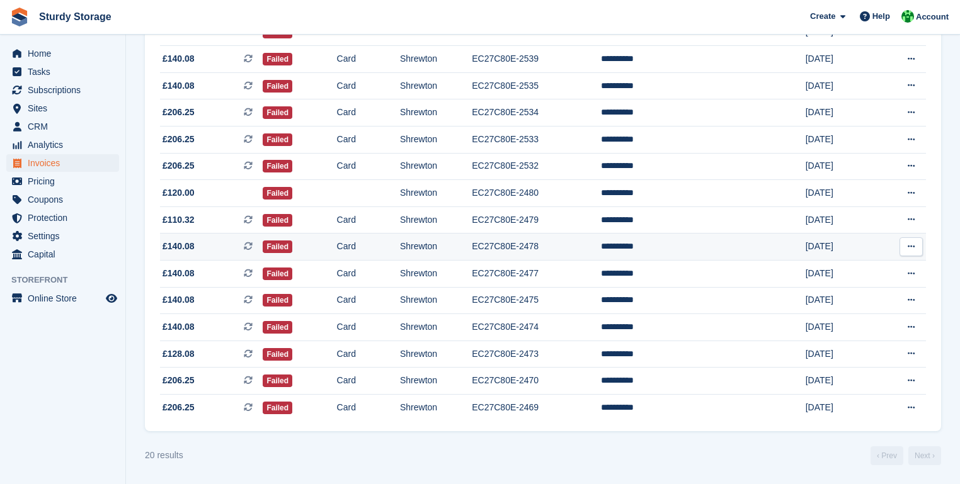
scroll to position [328, 0]
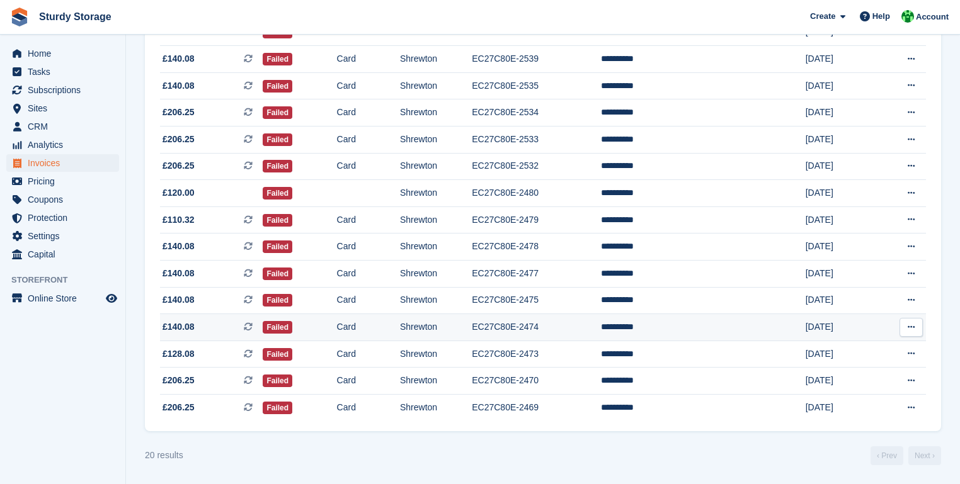
click at [556, 325] on td "EC27C80E-2474" at bounding box center [536, 327] width 128 height 27
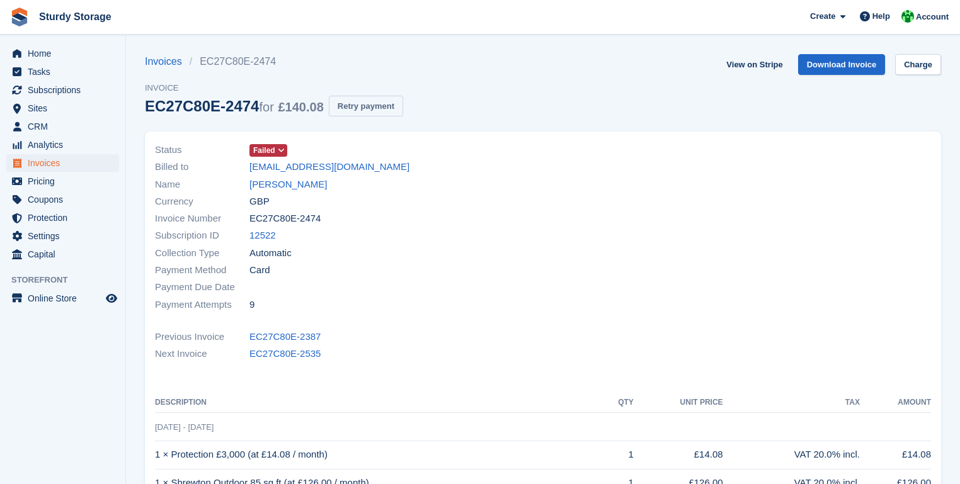
click at [362, 108] on button "Retry payment" at bounding box center [366, 106] width 74 height 21
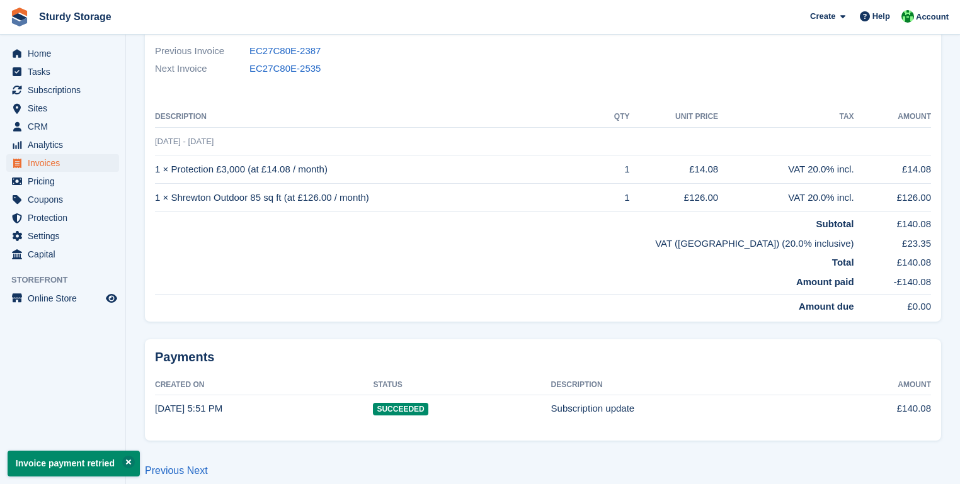
scroll to position [295, 0]
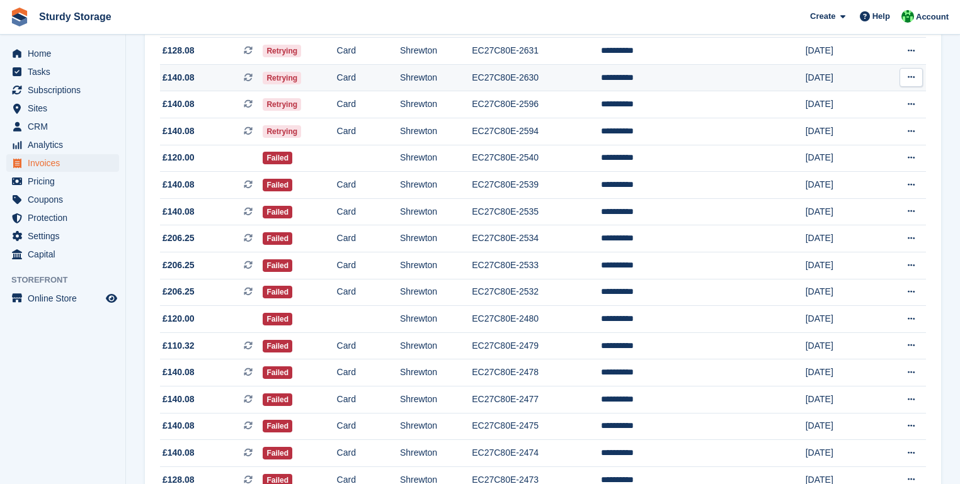
scroll to position [202, 0]
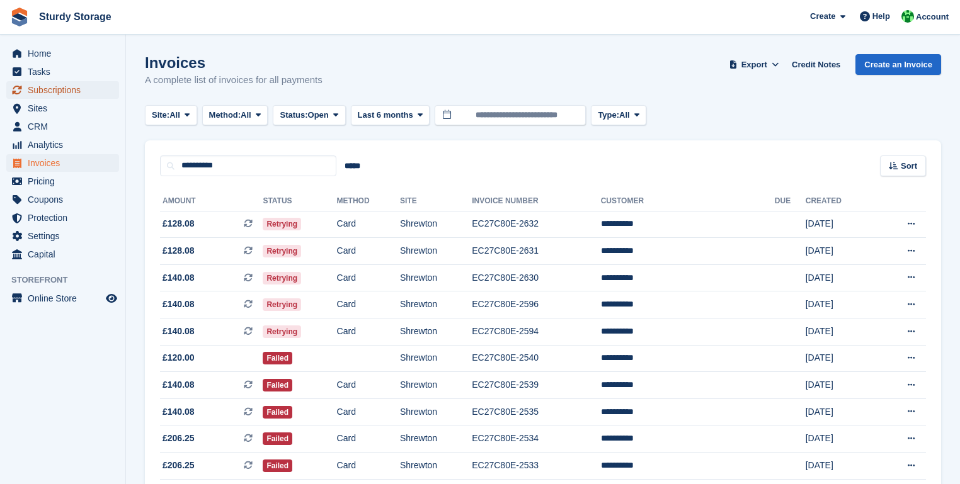
click at [37, 88] on span "Subscriptions" at bounding box center [66, 90] width 76 height 18
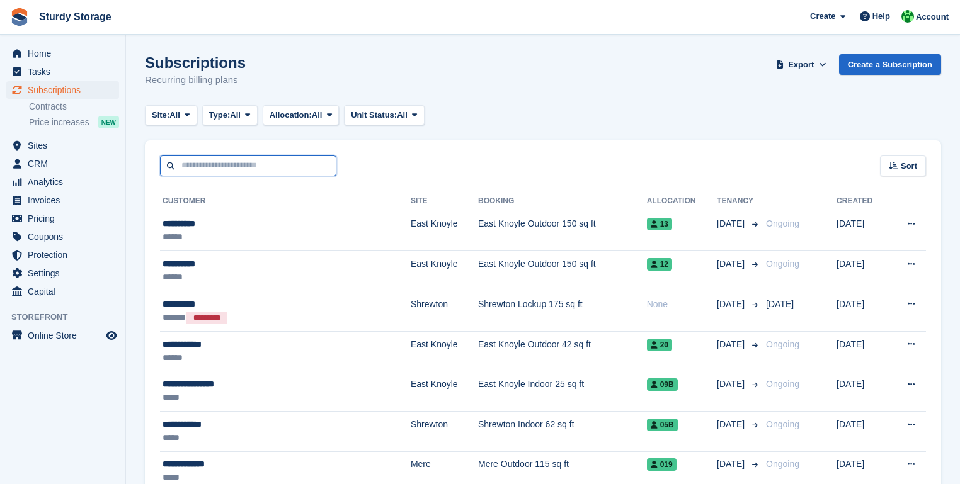
drag, startPoint x: 175, startPoint y: 168, endPoint x: 297, endPoint y: 166, distance: 122.2
click at [184, 169] on input "text" at bounding box center [248, 166] width 176 height 21
type input "***"
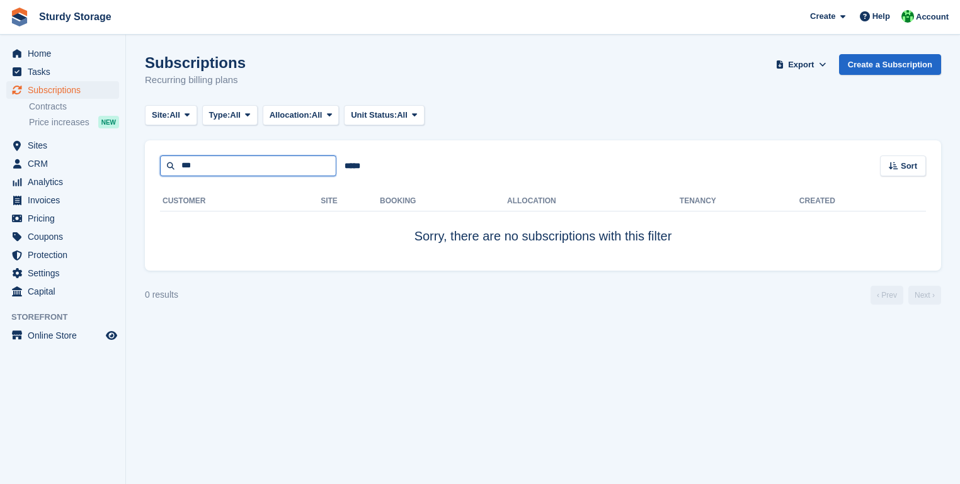
drag, startPoint x: 181, startPoint y: 166, endPoint x: 204, endPoint y: 164, distance: 22.8
click at [181, 166] on input "***" at bounding box center [248, 166] width 176 height 21
click at [219, 166] on input "***" at bounding box center [248, 166] width 176 height 21
type input "***"
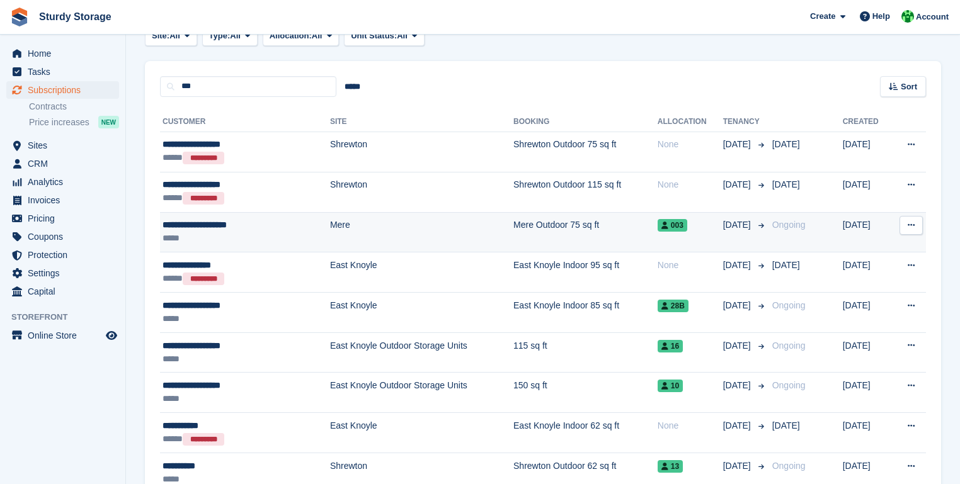
scroll to position [202, 0]
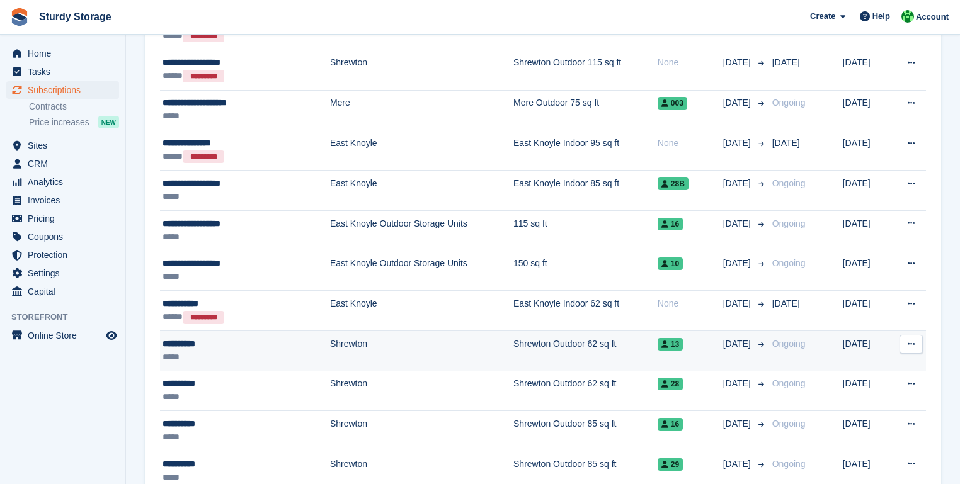
click at [194, 343] on div "**********" at bounding box center [225, 344] width 125 height 13
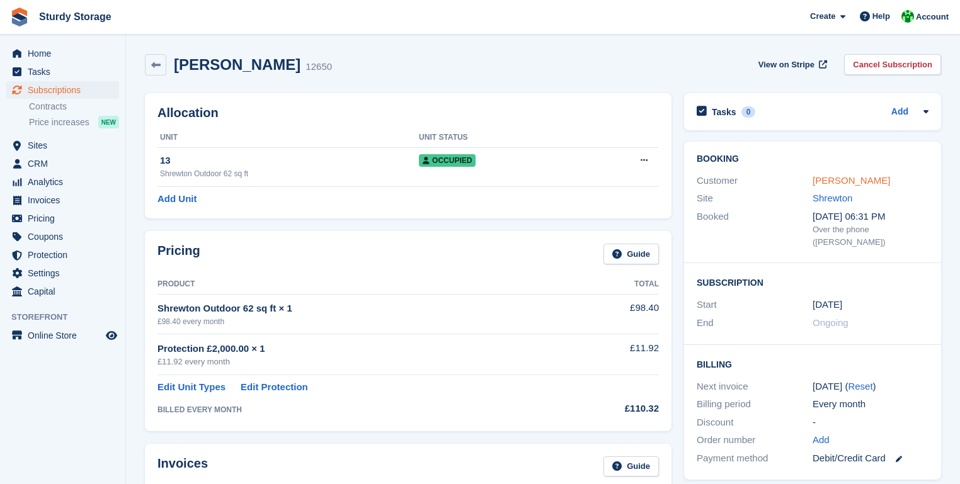
click at [816, 183] on link "[PERSON_NAME]" at bounding box center [851, 180] width 77 height 11
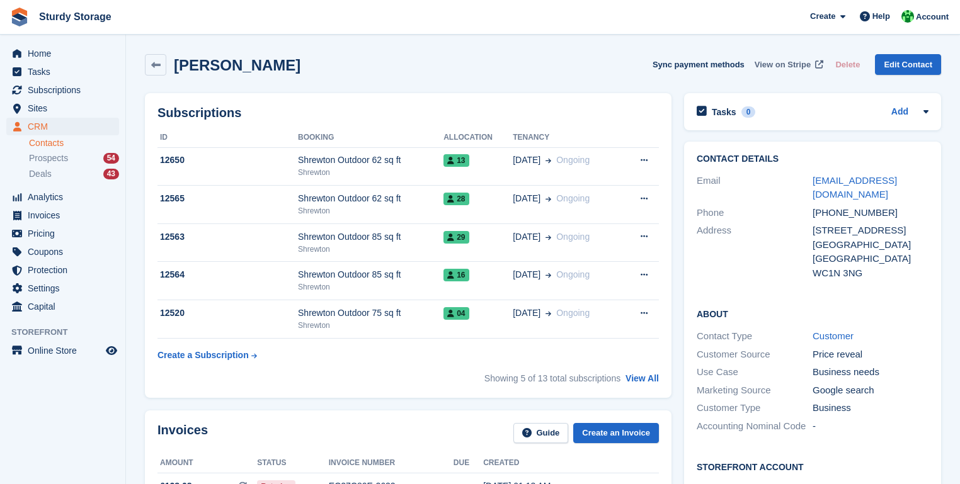
click at [786, 66] on span "View on Stripe" at bounding box center [783, 65] width 56 height 13
